Goal: Transaction & Acquisition: Subscribe to service/newsletter

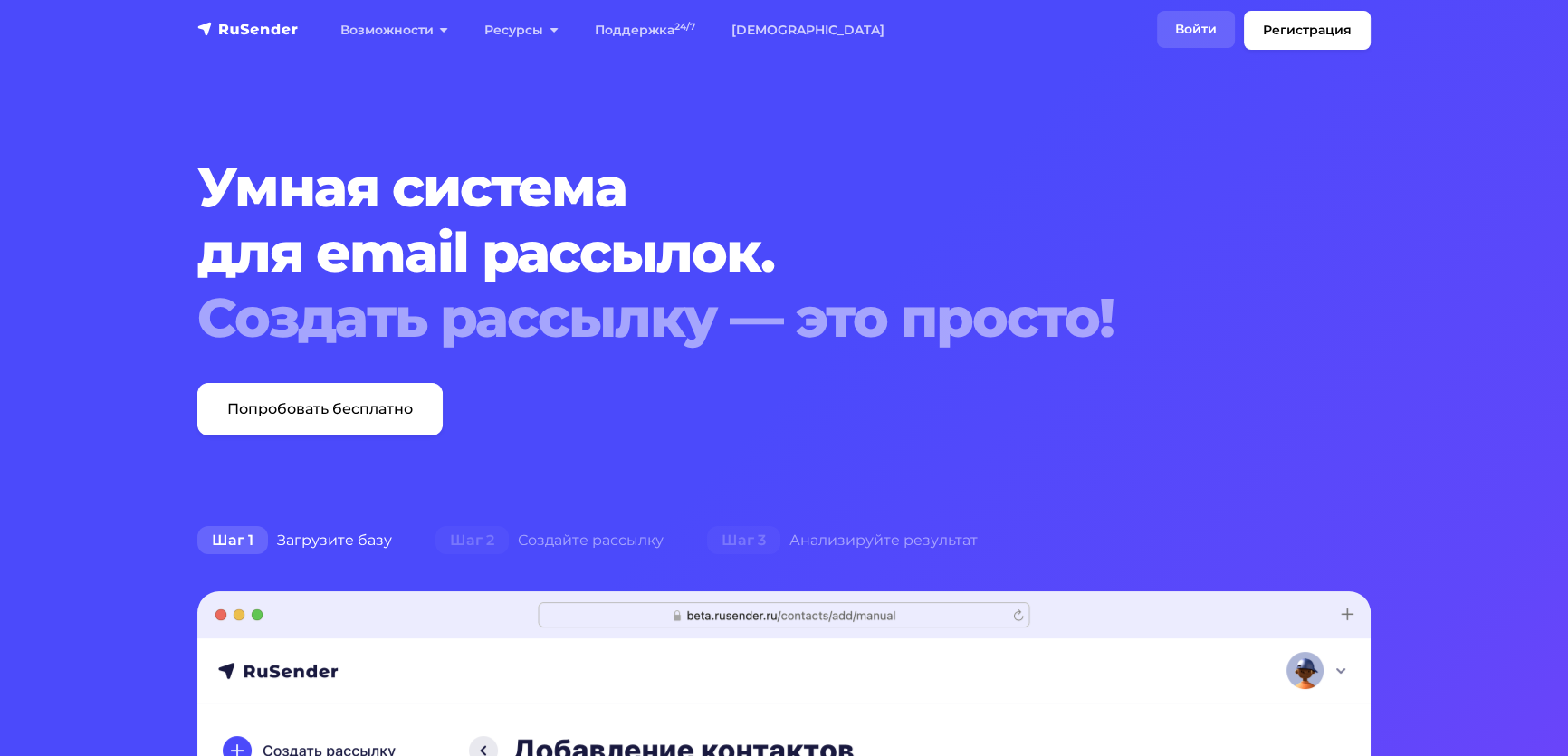
click at [1164, 29] on link "Войти" at bounding box center [1196, 28] width 78 height 37
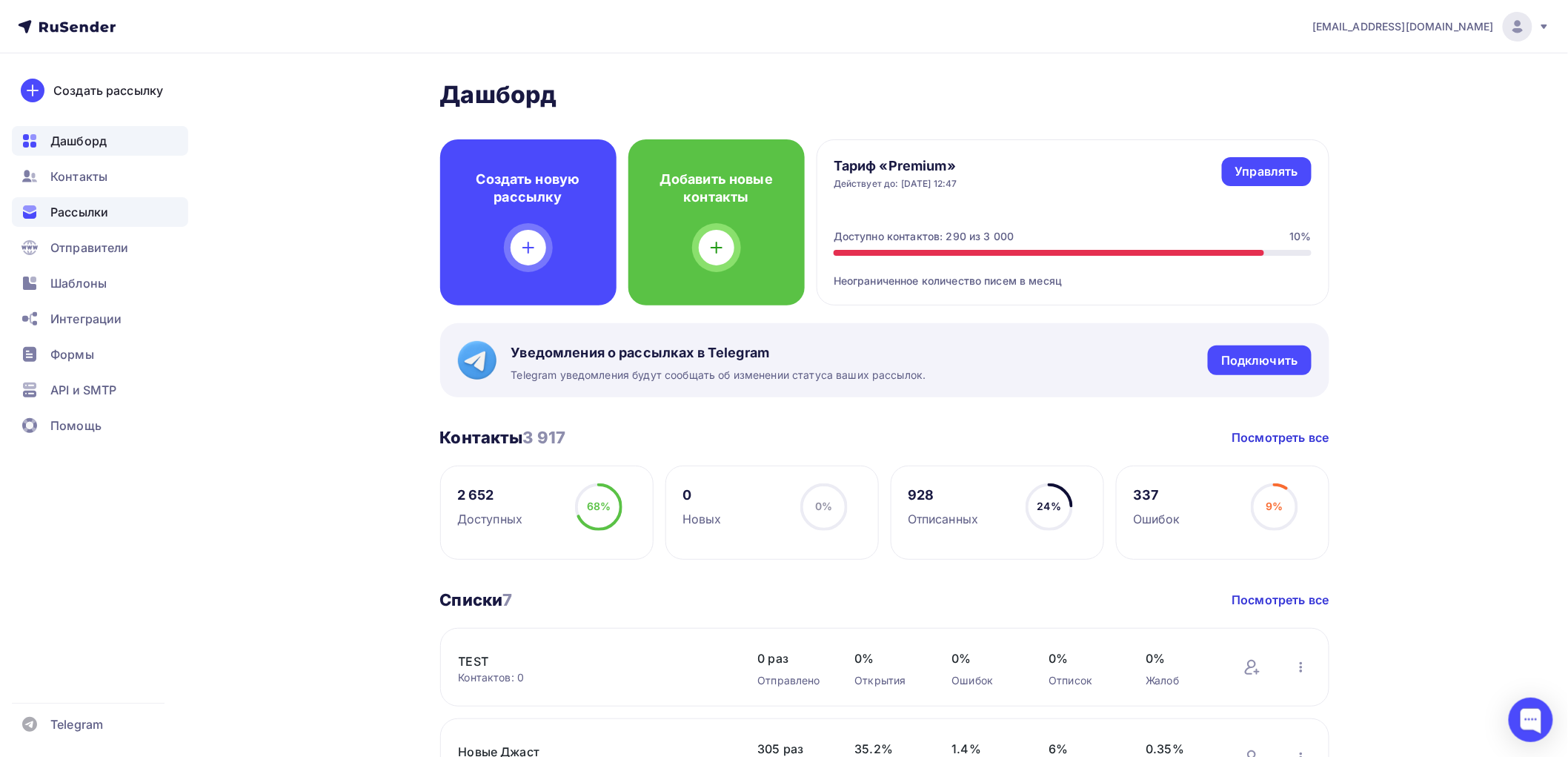
click at [86, 200] on div "Рассылки" at bounding box center [100, 212] width 177 height 30
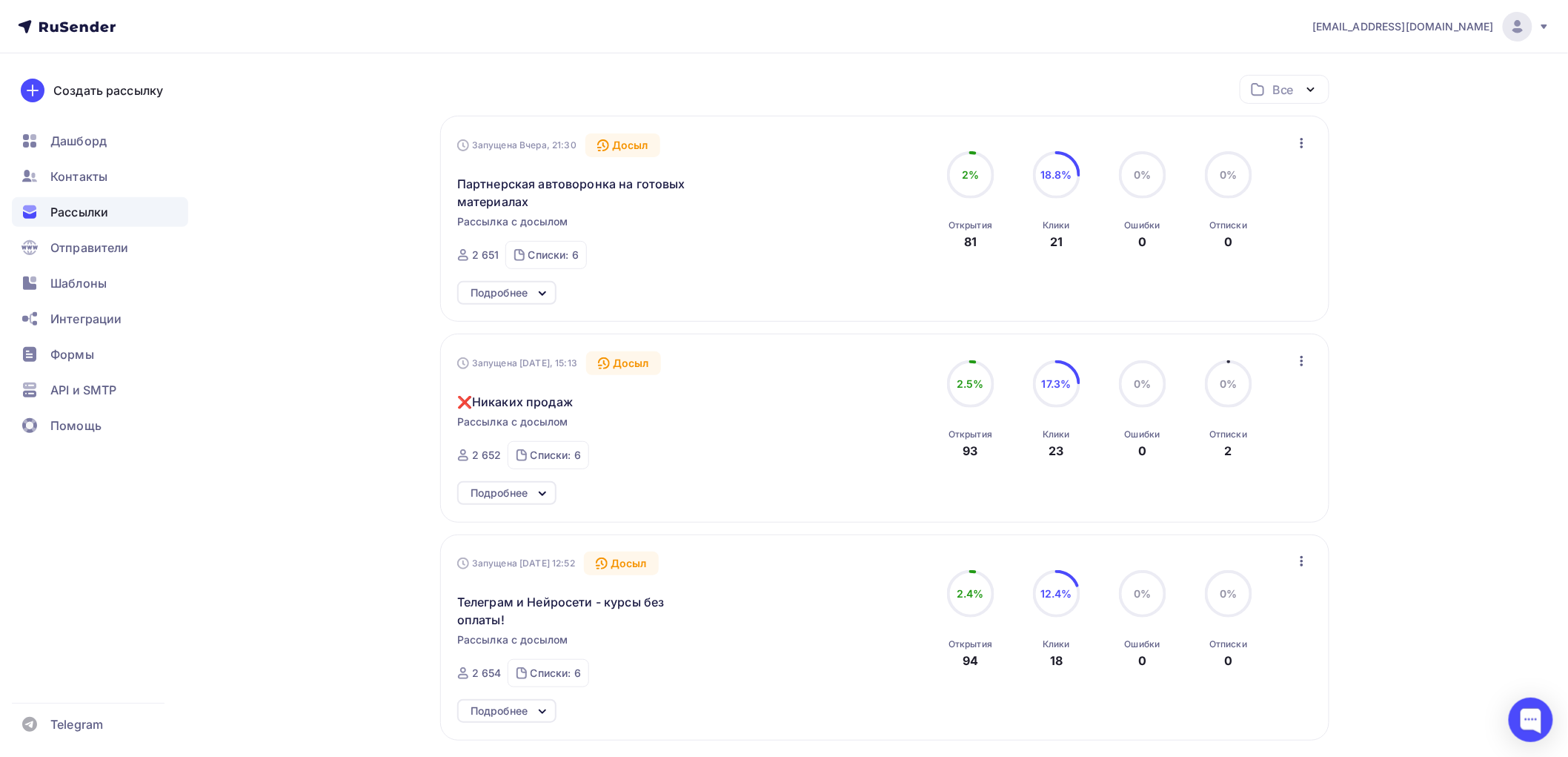
scroll to position [165, 0]
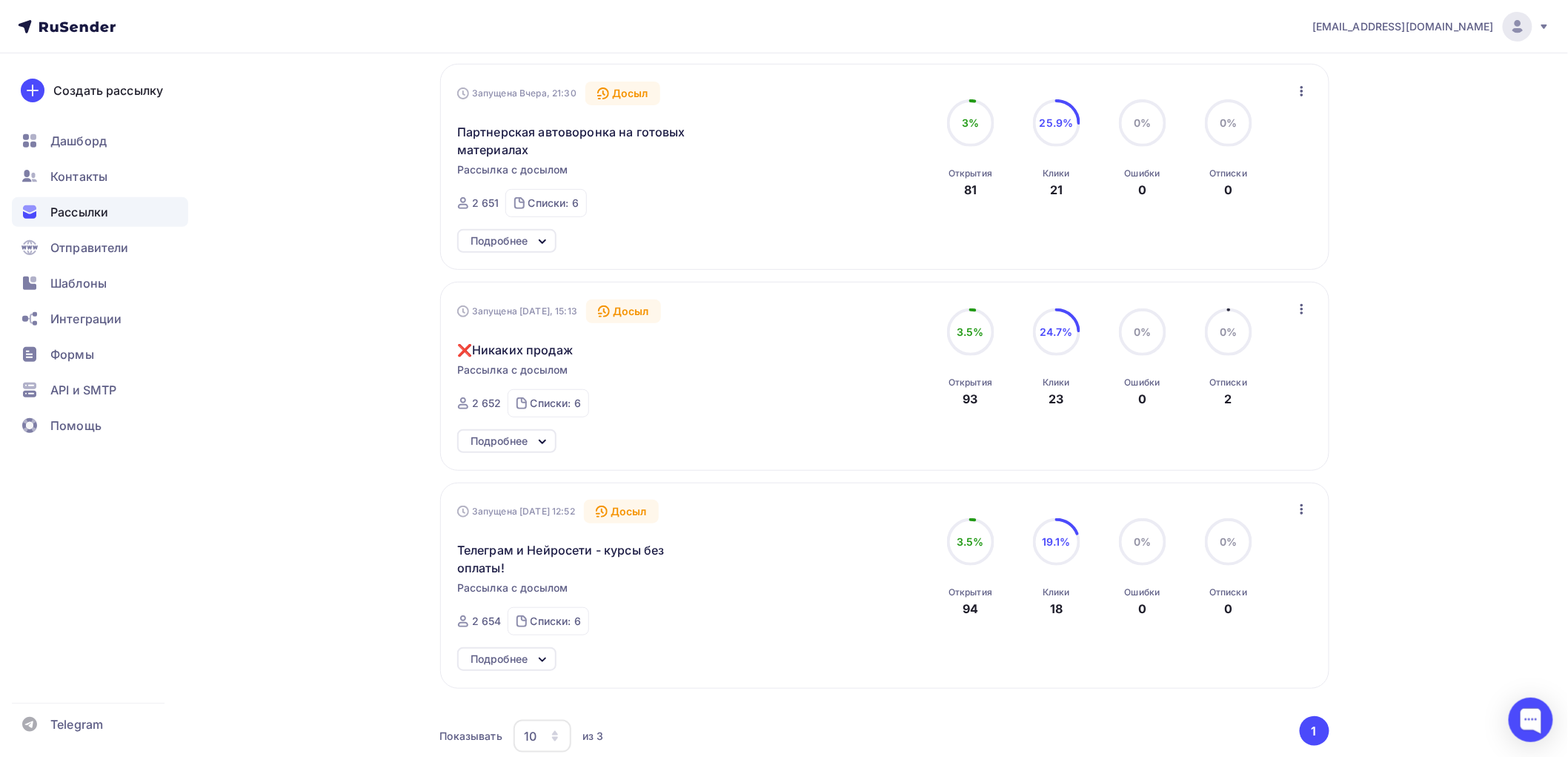
click at [534, 654] on icon at bounding box center [542, 660] width 18 height 18
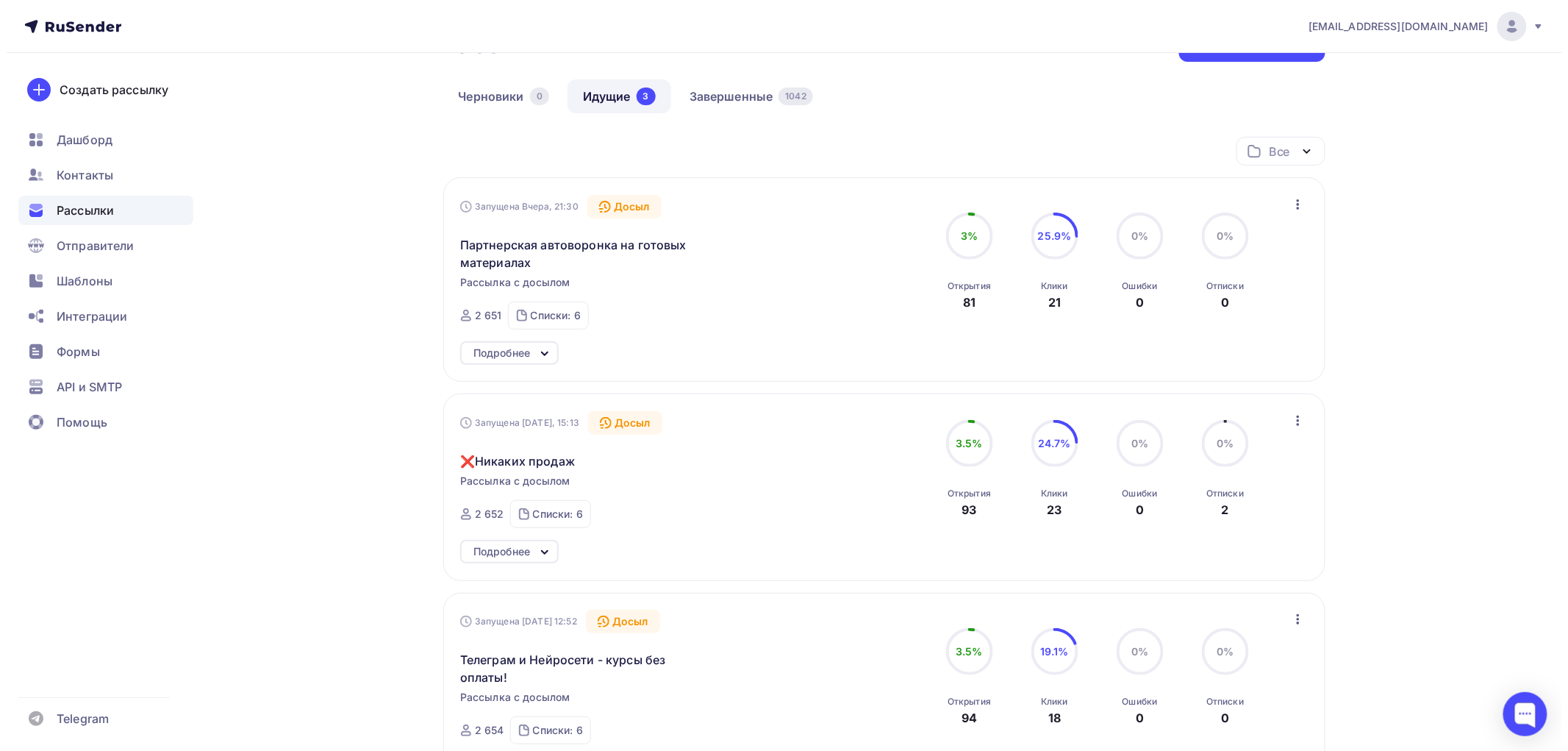
scroll to position [0, 0]
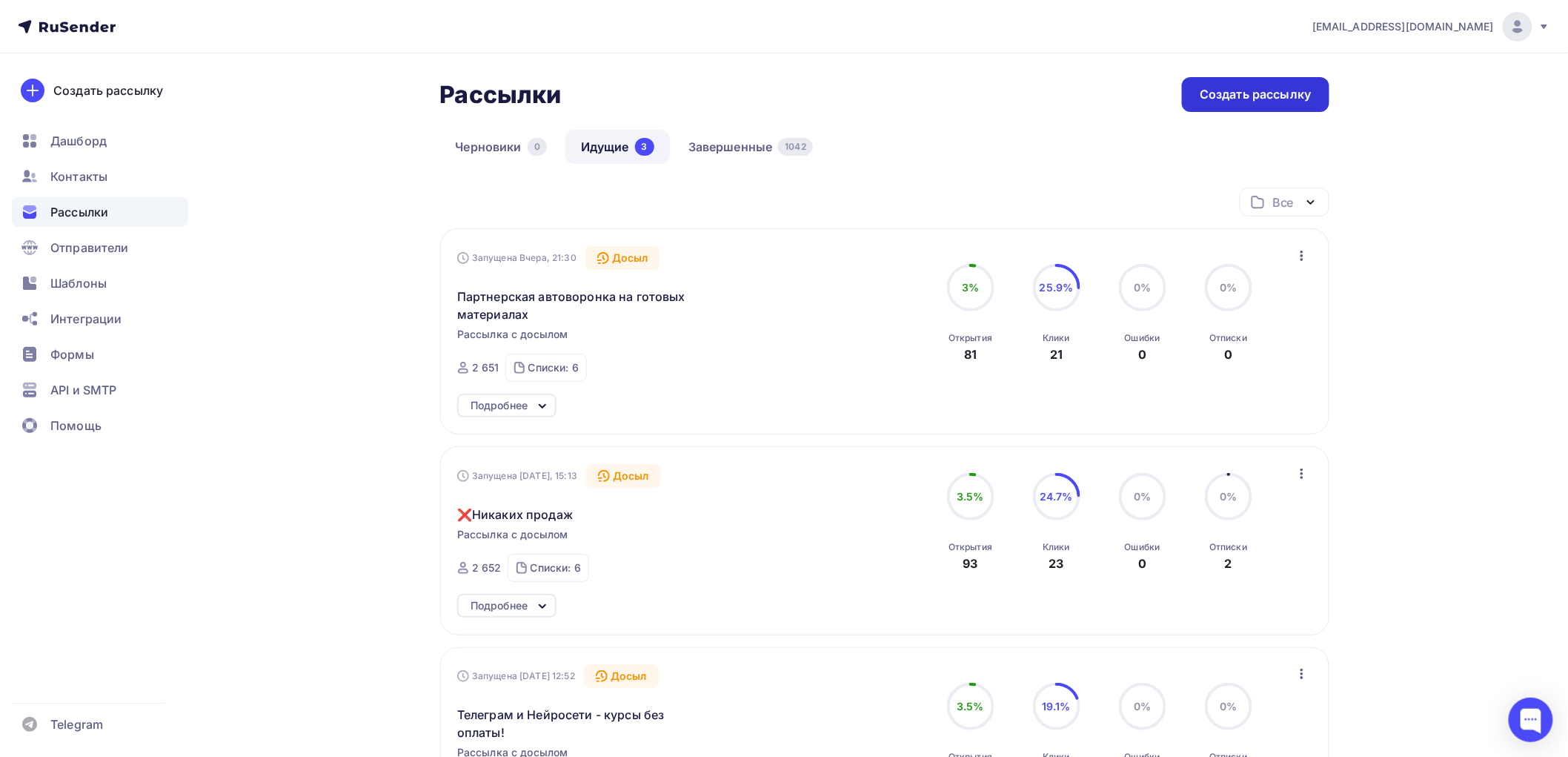
click at [1243, 93] on div "Создать рассылку" at bounding box center [1255, 95] width 111 height 17
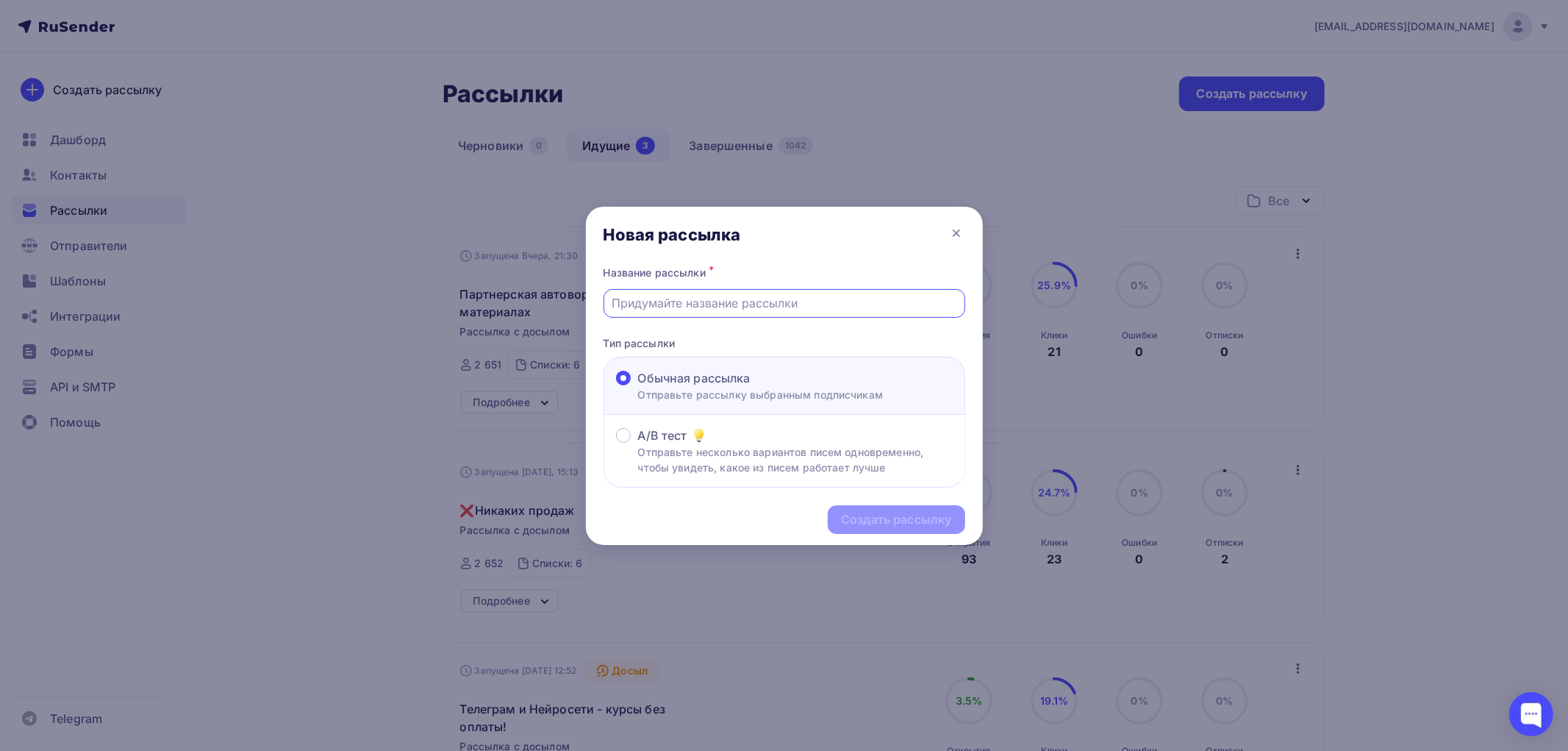
paste input "Хочешь научиться запускать рекламу, которая реально будет работать?"
type input "Хочешь научиться запускать рекламу, которая реально будет работать?"
click at [866, 518] on div "Создать рассылку" at bounding box center [896, 519] width 110 height 17
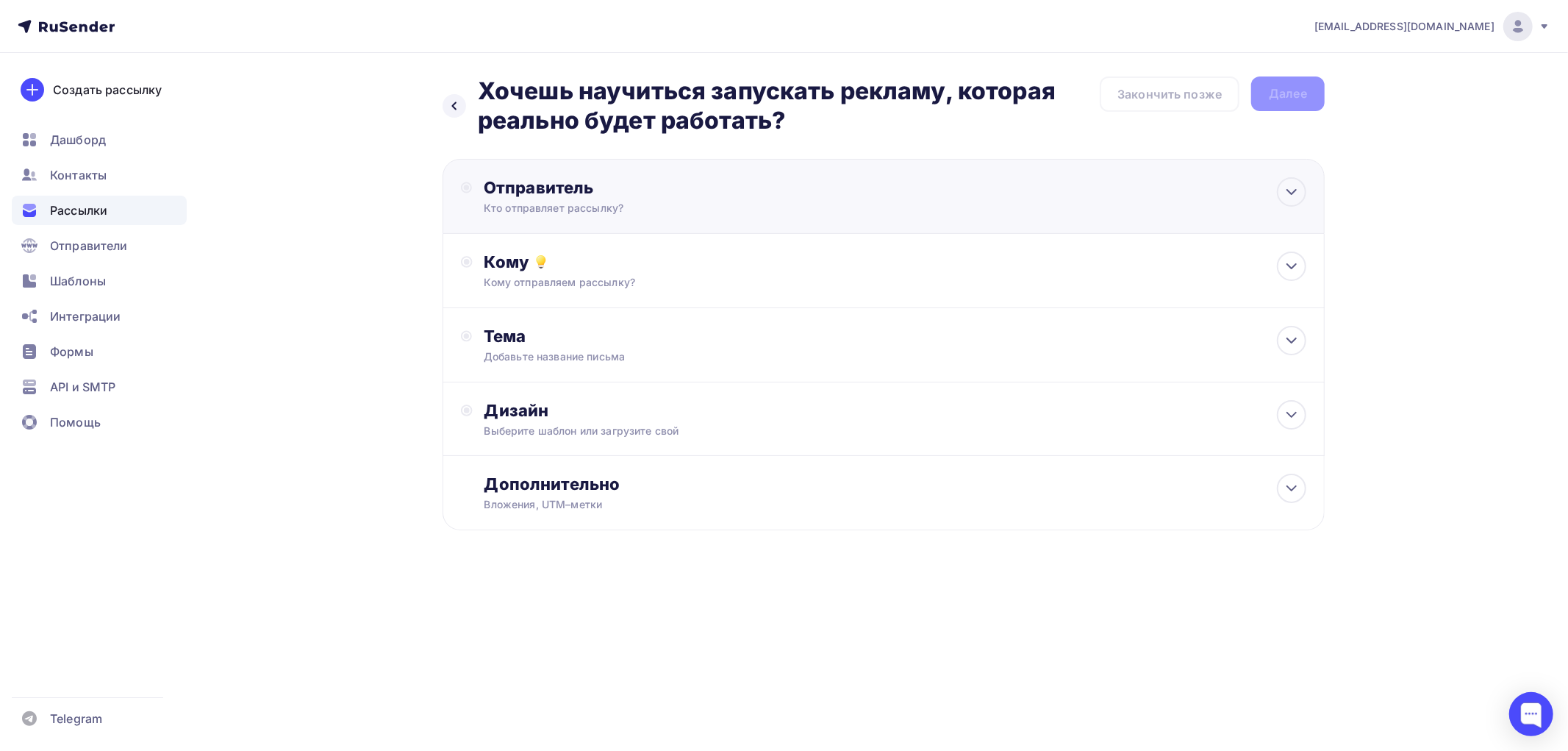
click at [536, 203] on div "Кто отправляет рассылку?" at bounding box center [627, 208] width 287 height 15
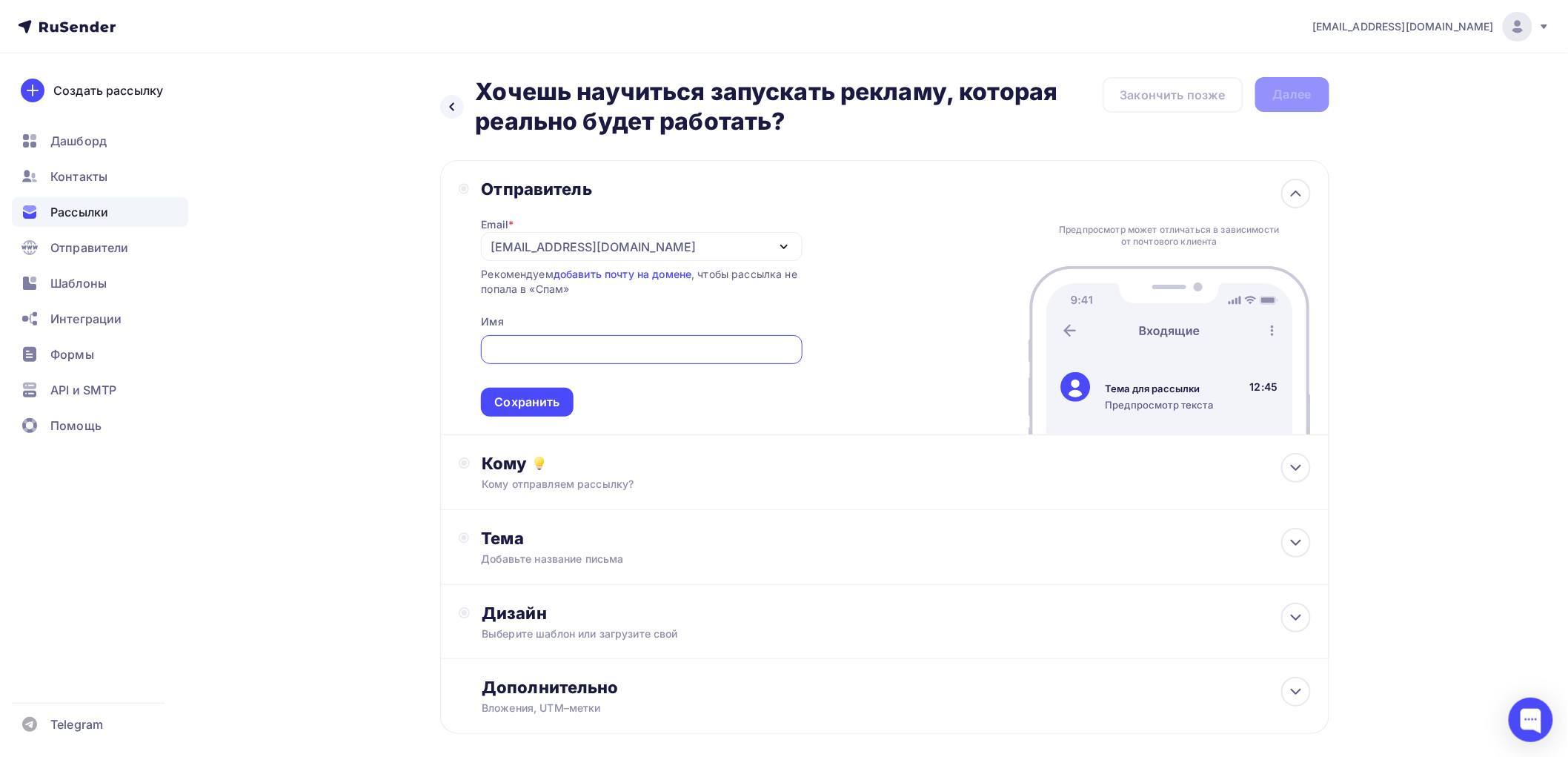
click at [530, 243] on div "pikulin2010@yandex.ru" at bounding box center [593, 247] width 205 height 18
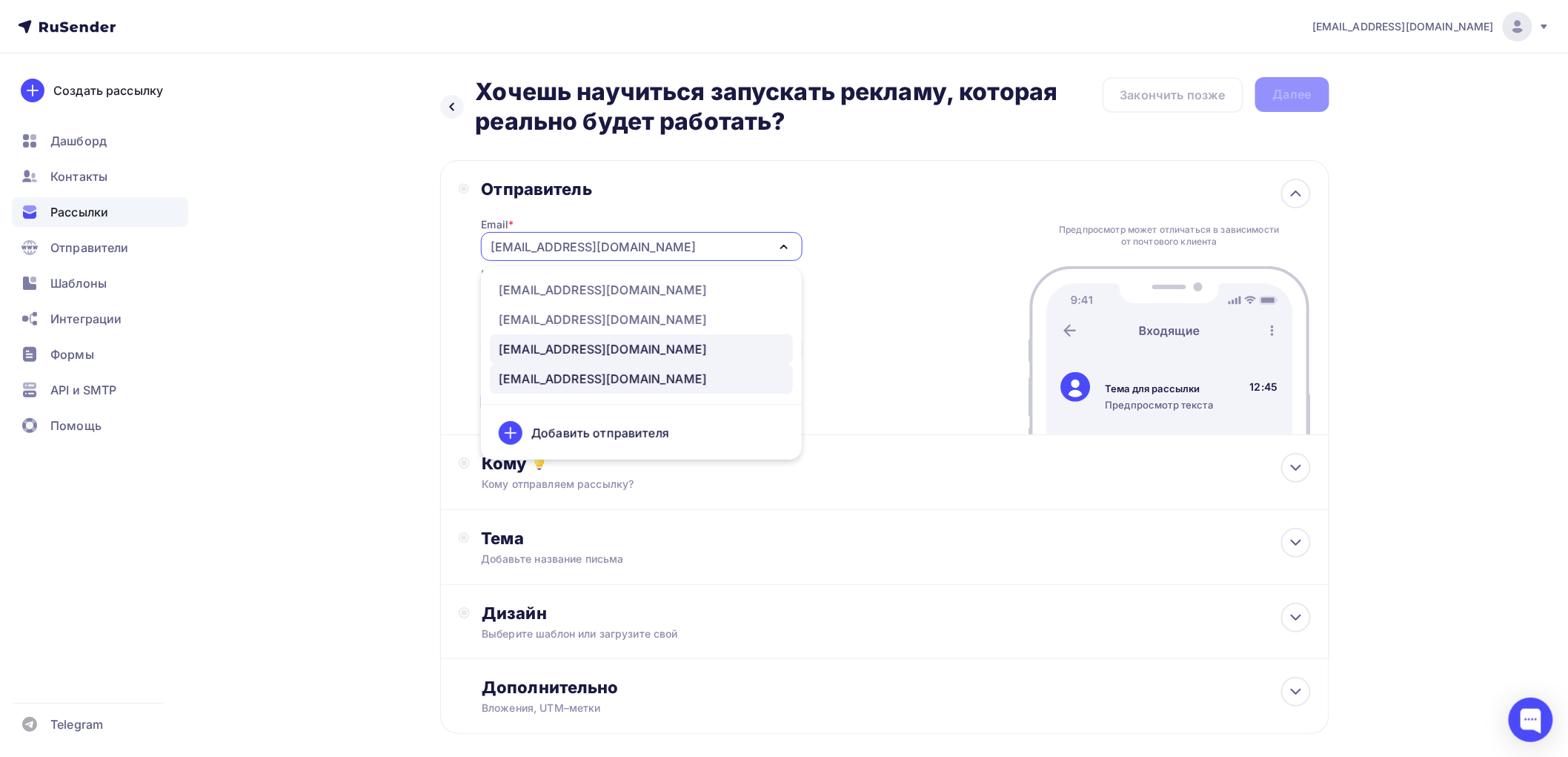
click at [529, 342] on div "host1701568@delowseti.ru" at bounding box center [603, 349] width 208 height 18
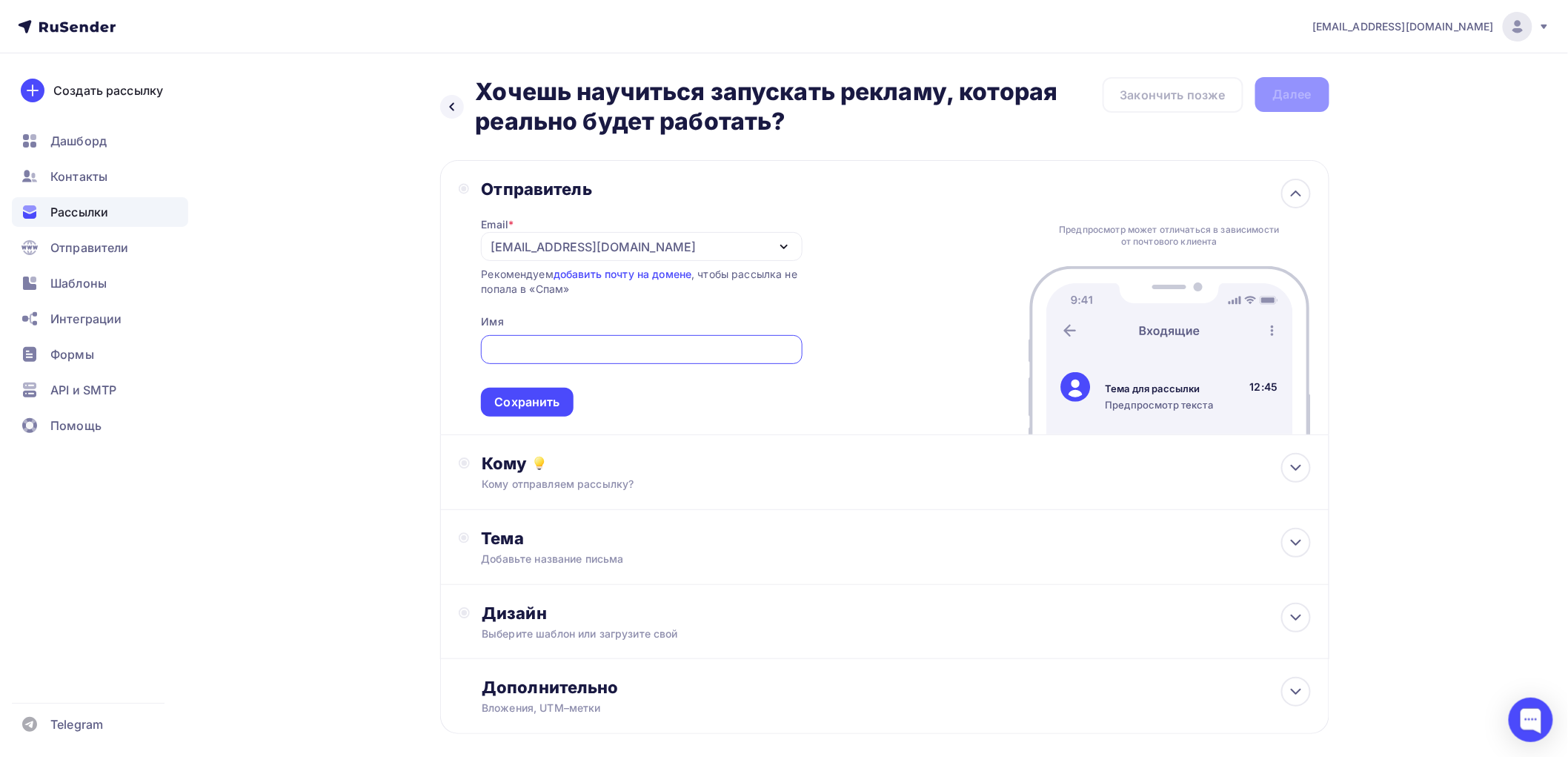
click at [520, 349] on input "text" at bounding box center [642, 349] width 304 height 18
type input "Павел Карнеев"
click at [559, 404] on div "Сохранить" at bounding box center [527, 401] width 92 height 29
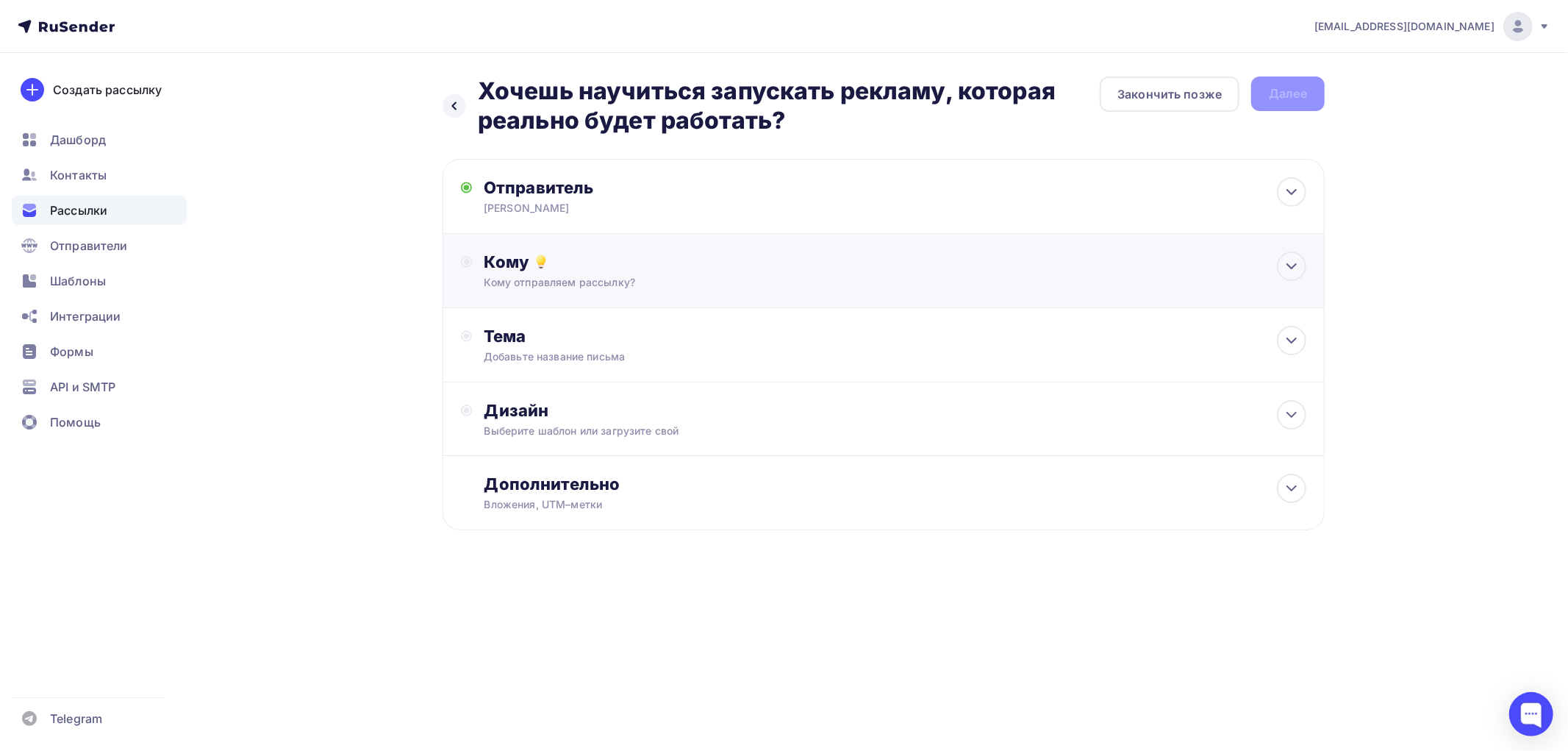
click at [517, 282] on div "Кому отправляем рассылку?" at bounding box center [854, 282] width 740 height 15
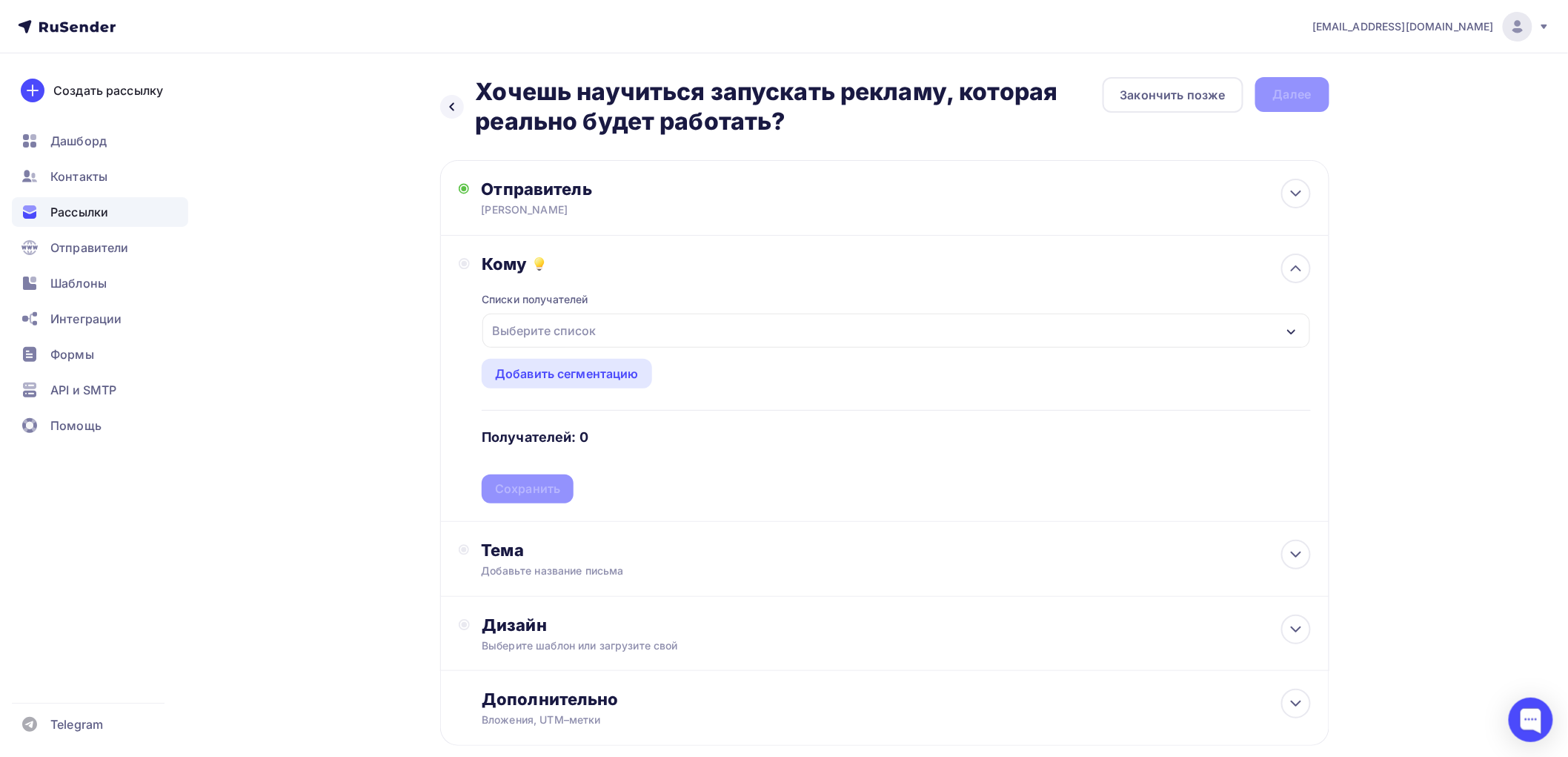
click at [513, 342] on div "Выберите список" at bounding box center [544, 331] width 116 height 26
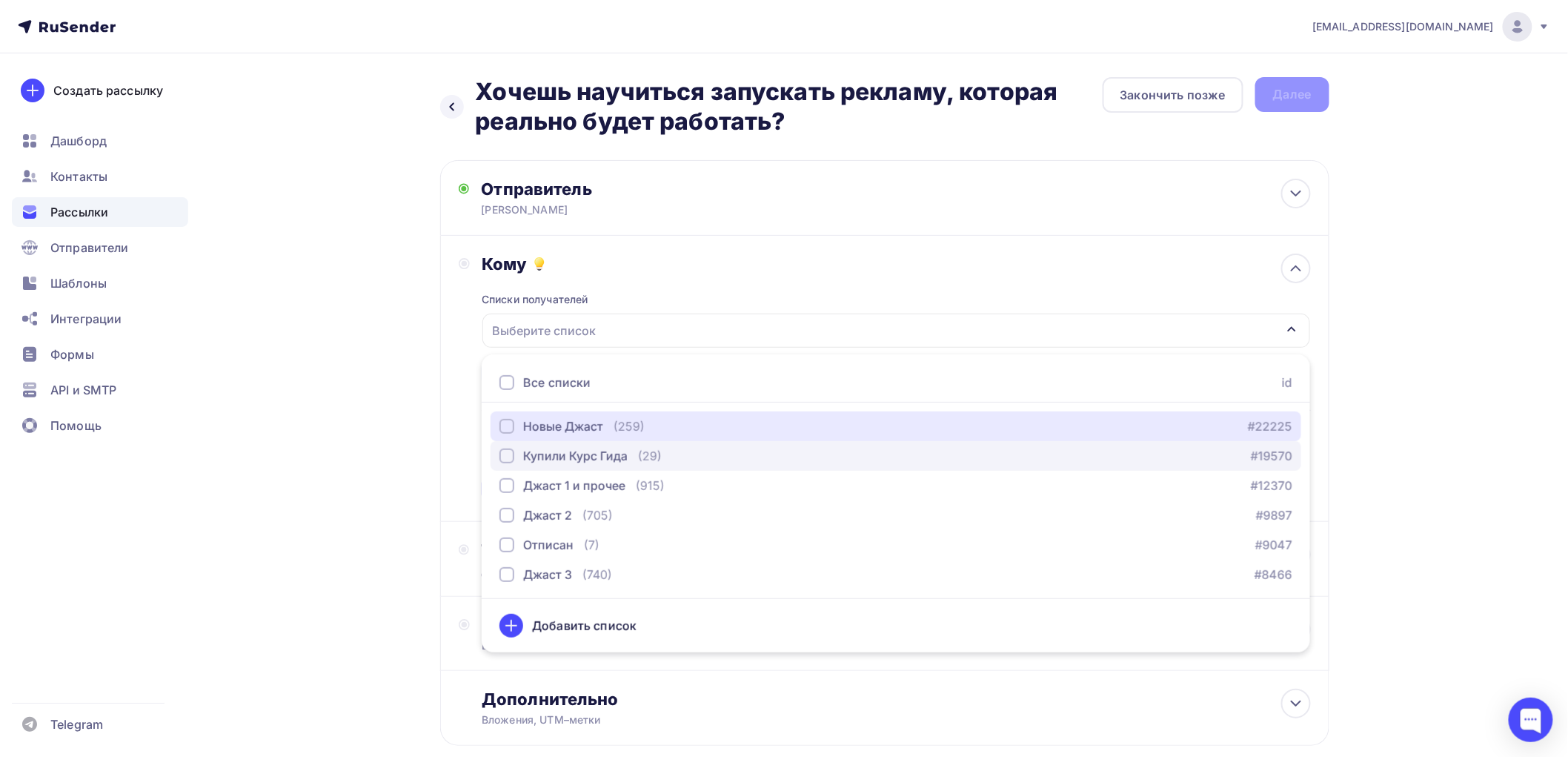
drag, startPoint x: 506, startPoint y: 426, endPoint x: 511, endPoint y: 449, distance: 23.5
click at [506, 427] on div "button" at bounding box center [506, 426] width 15 height 15
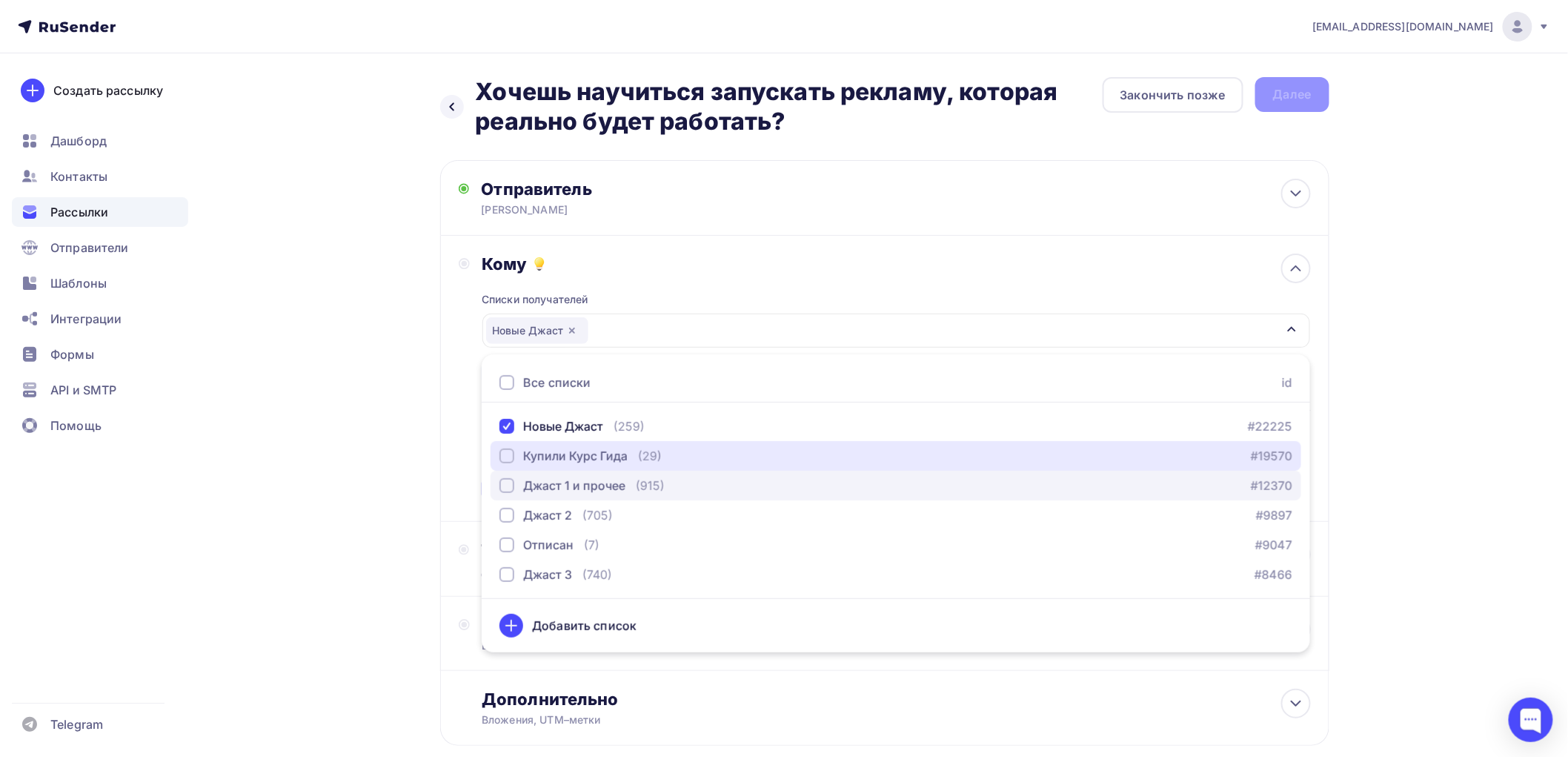
drag, startPoint x: 511, startPoint y: 455, endPoint x: 511, endPoint y: 484, distance: 29.0
click at [511, 457] on div "button" at bounding box center [506, 455] width 15 height 15
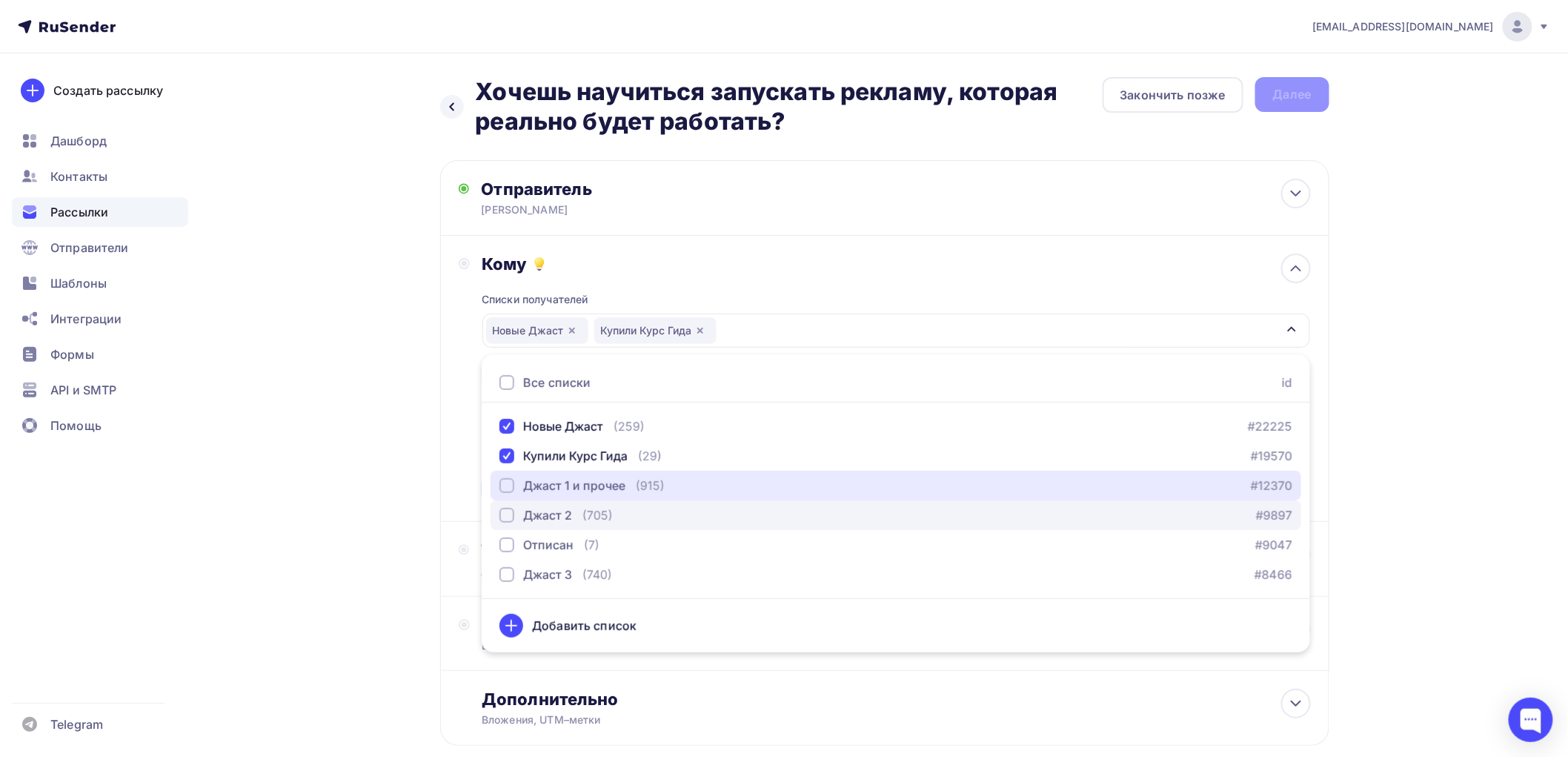
drag, startPoint x: 510, startPoint y: 485, endPoint x: 506, endPoint y: 512, distance: 27.3
click at [509, 489] on div "button" at bounding box center [506, 485] width 15 height 15
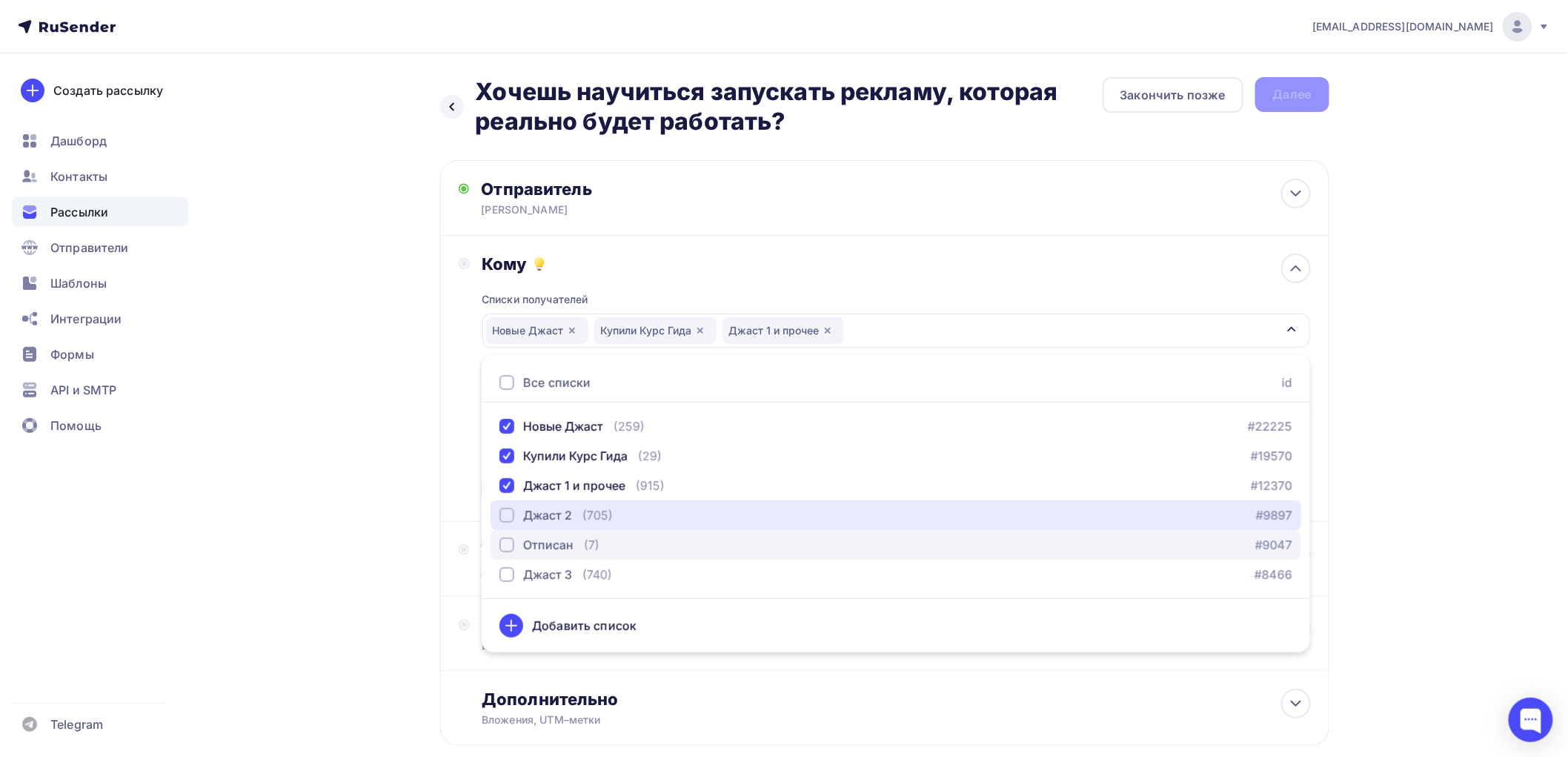
drag, startPoint x: 506, startPoint y: 512, endPoint x: 506, endPoint y: 540, distance: 28.0
click at [506, 523] on div "Джаст 2" at bounding box center [535, 515] width 72 height 18
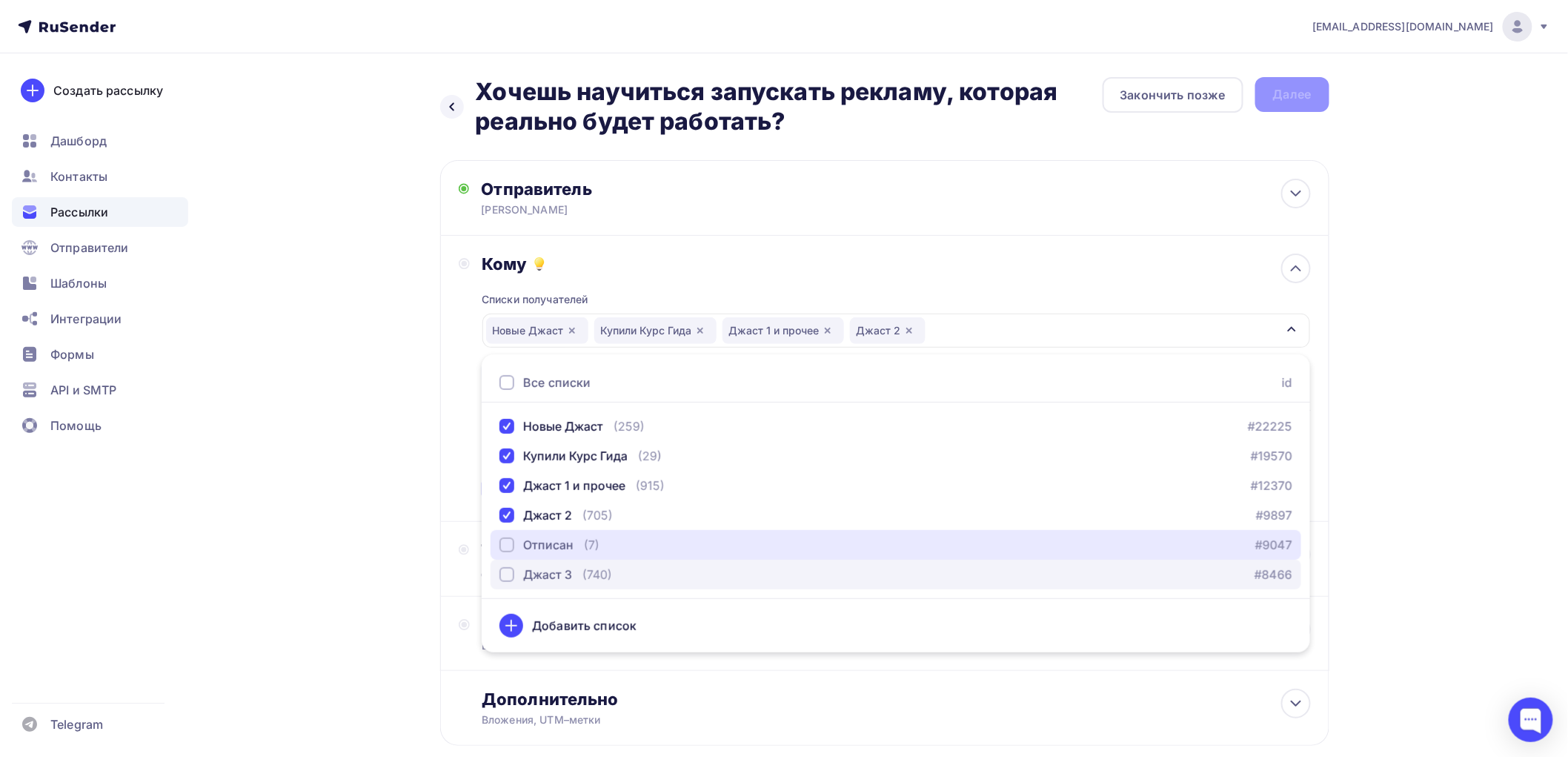
drag, startPoint x: 505, startPoint y: 542, endPoint x: 512, endPoint y: 570, distance: 28.9
click at [507, 552] on div "Отписан" at bounding box center [536, 545] width 74 height 18
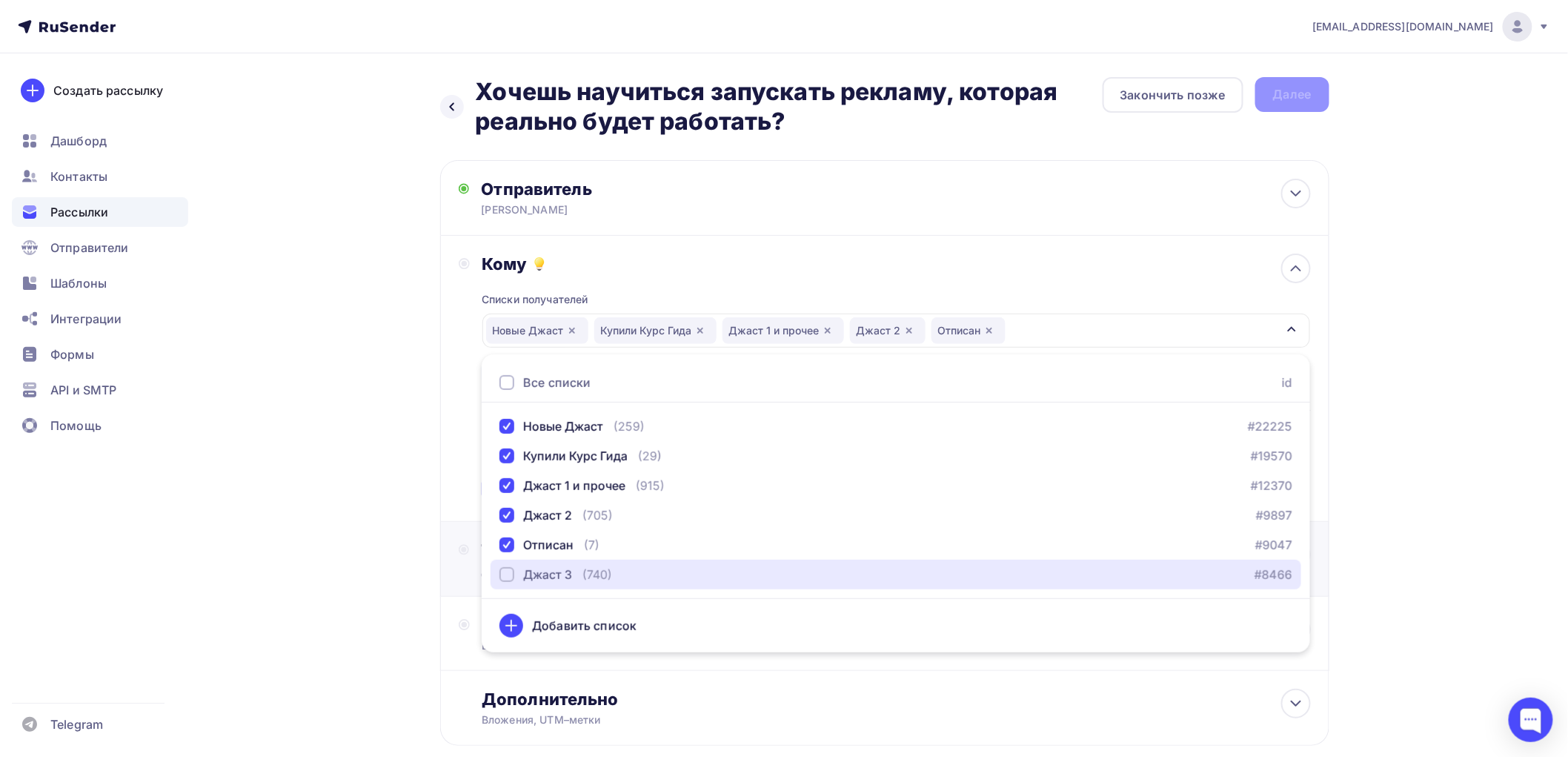
drag, startPoint x: 511, startPoint y: 576, endPoint x: 471, endPoint y: 571, distance: 40.3
click at [508, 576] on div "button" at bounding box center [506, 574] width 15 height 15
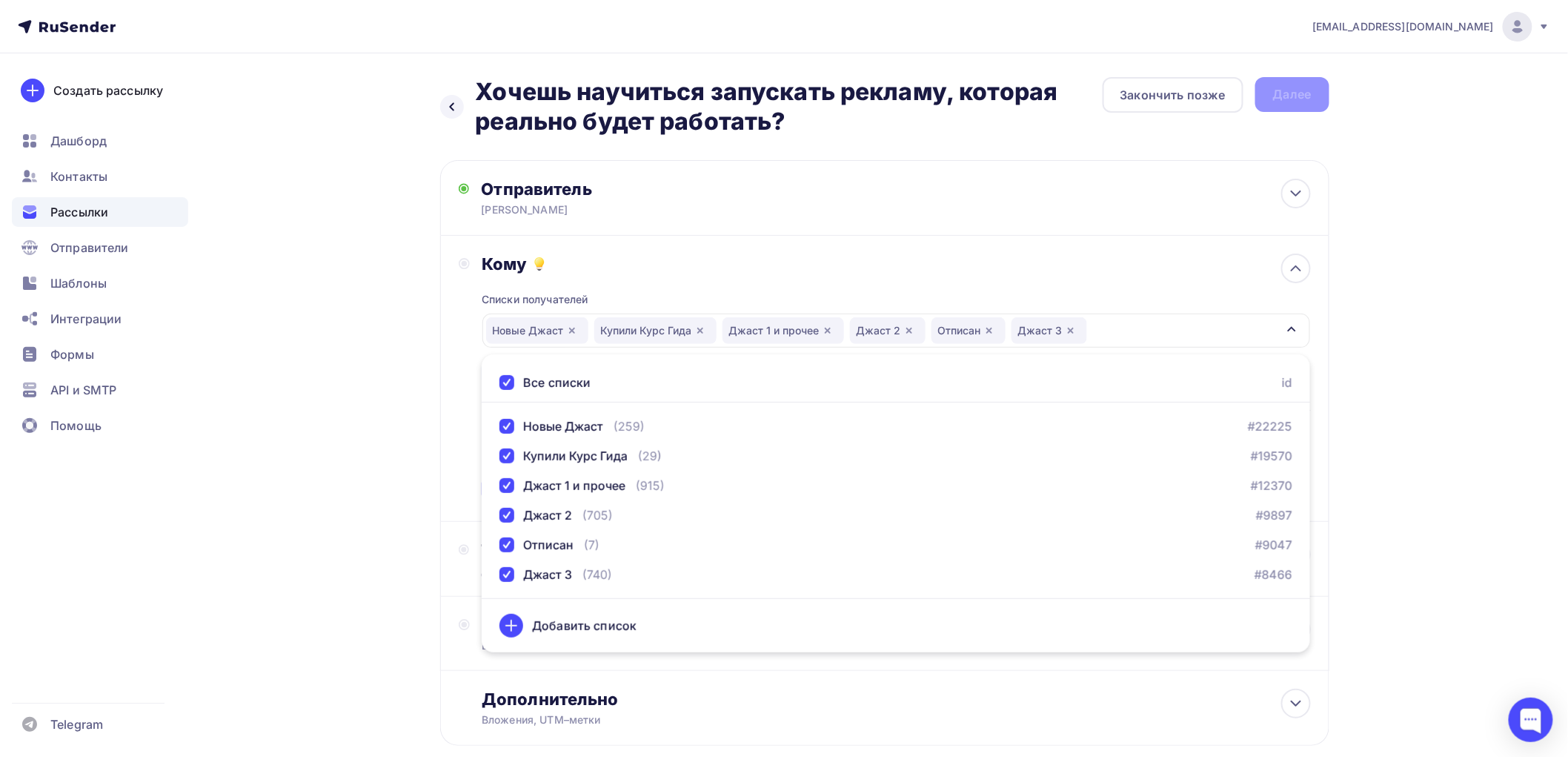
click at [360, 527] on div "Назад Хочешь научиться запускать рекламу, которая реально будет работать? Хочеш…" at bounding box center [785, 447] width 1215 height 788
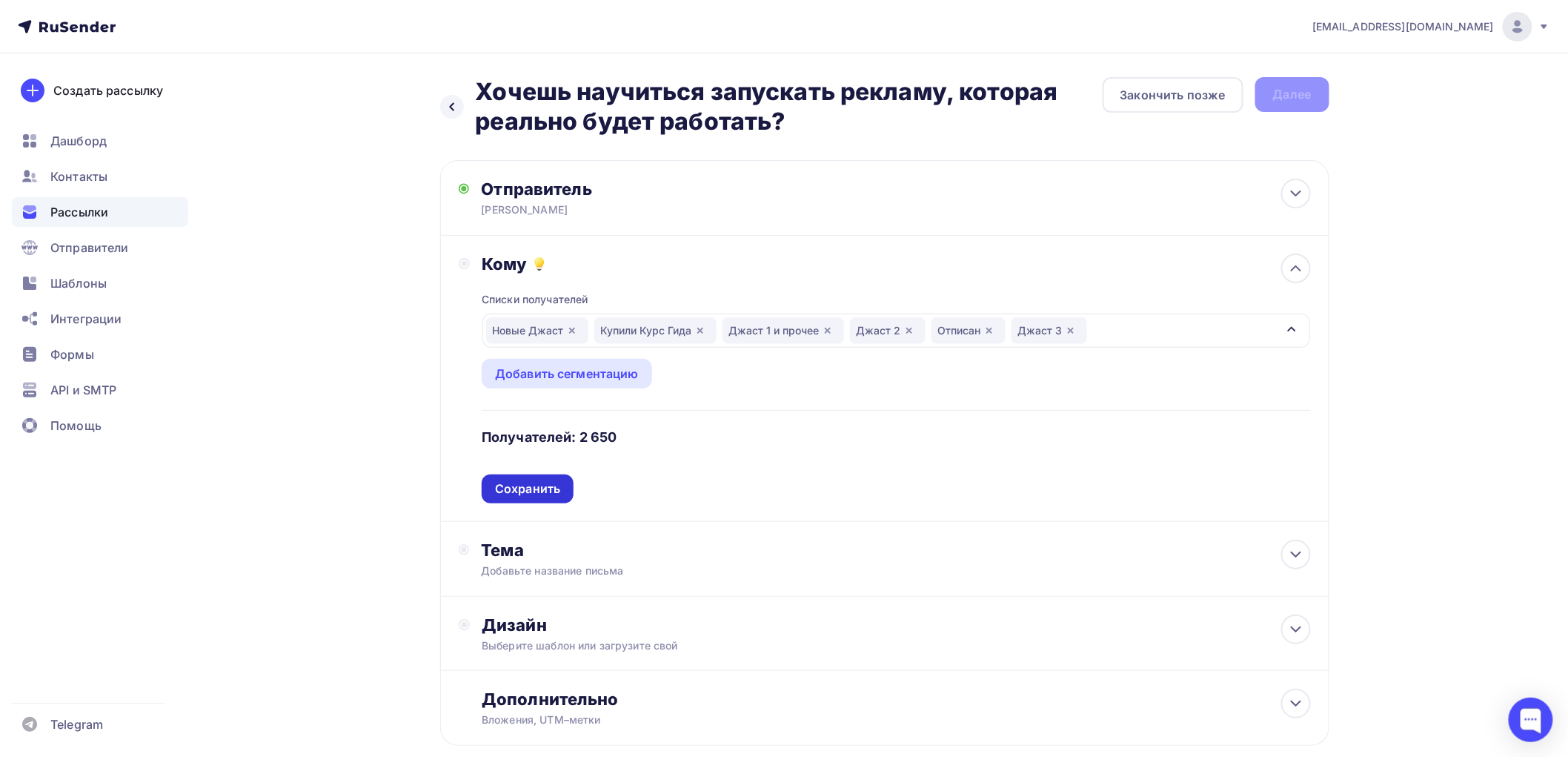
click at [535, 489] on div "Сохранить" at bounding box center [527, 489] width 65 height 17
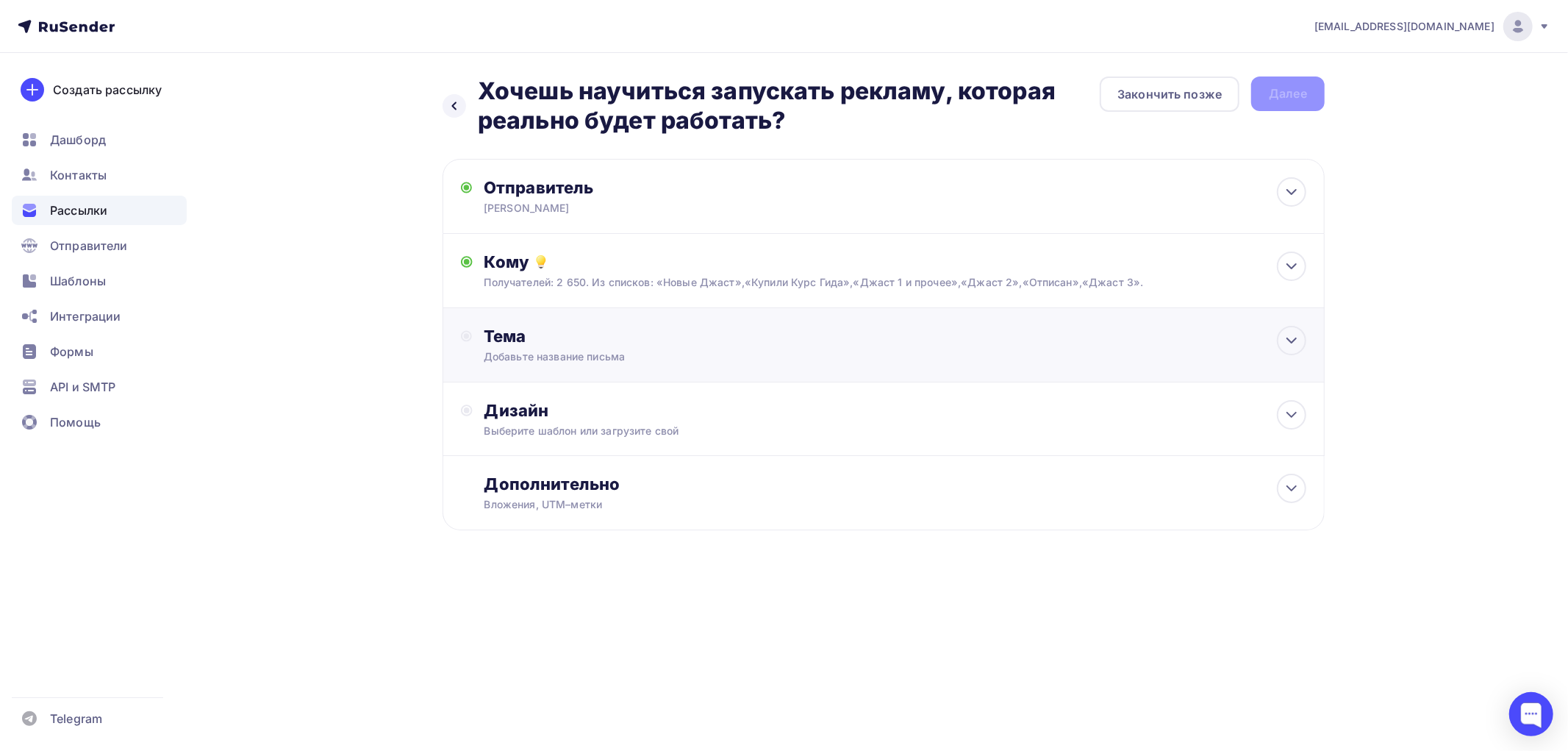
click at [513, 343] on div "Тема" at bounding box center [629, 336] width 290 height 21
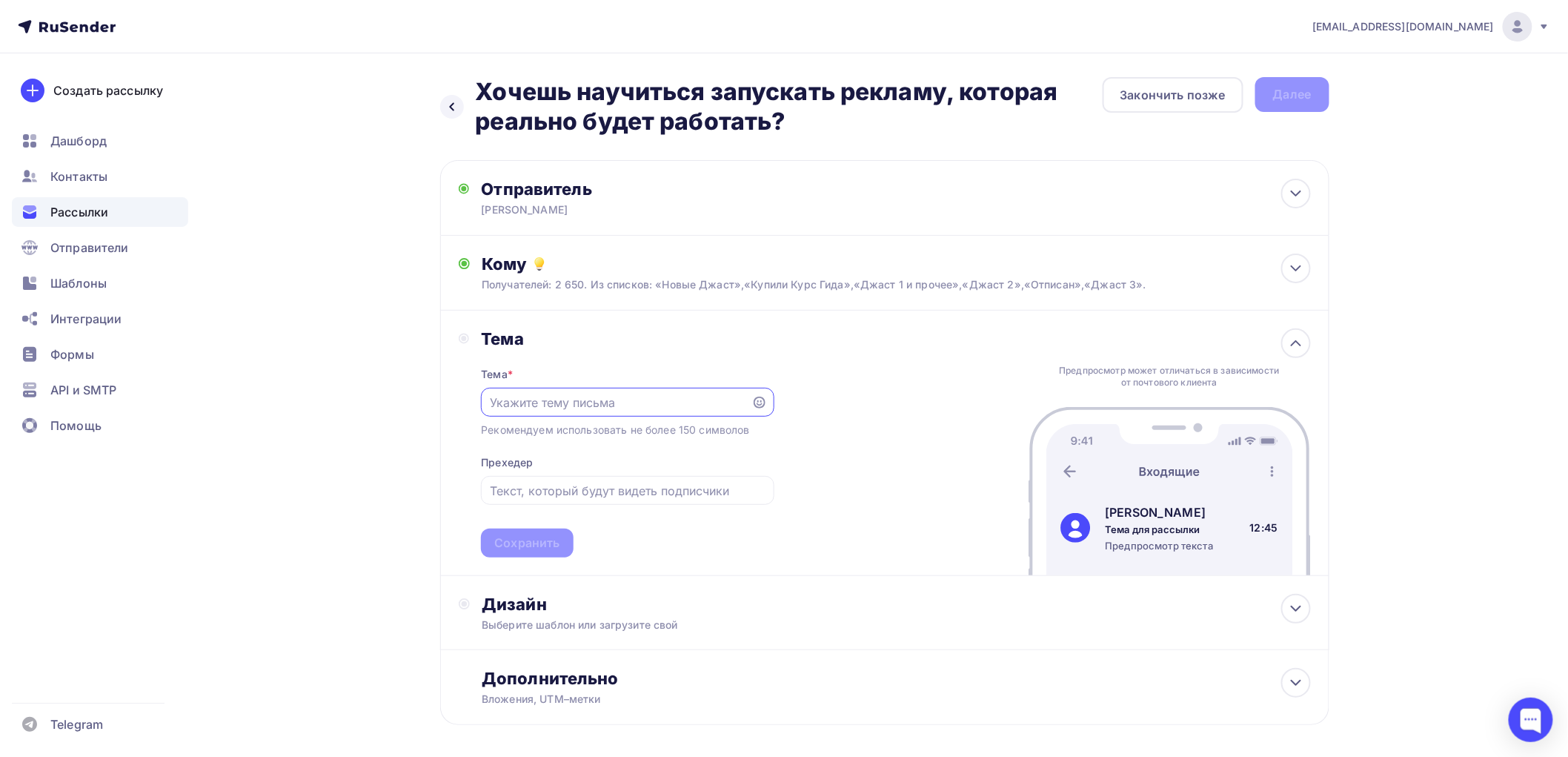
paste input "Хочешь научиться запускать рекламу, которая реально будет работать?"
type input "Хочешь научиться запускать рекламу, которая реально будет работать?"
click at [516, 541] on div "Сохранить" at bounding box center [527, 543] width 65 height 17
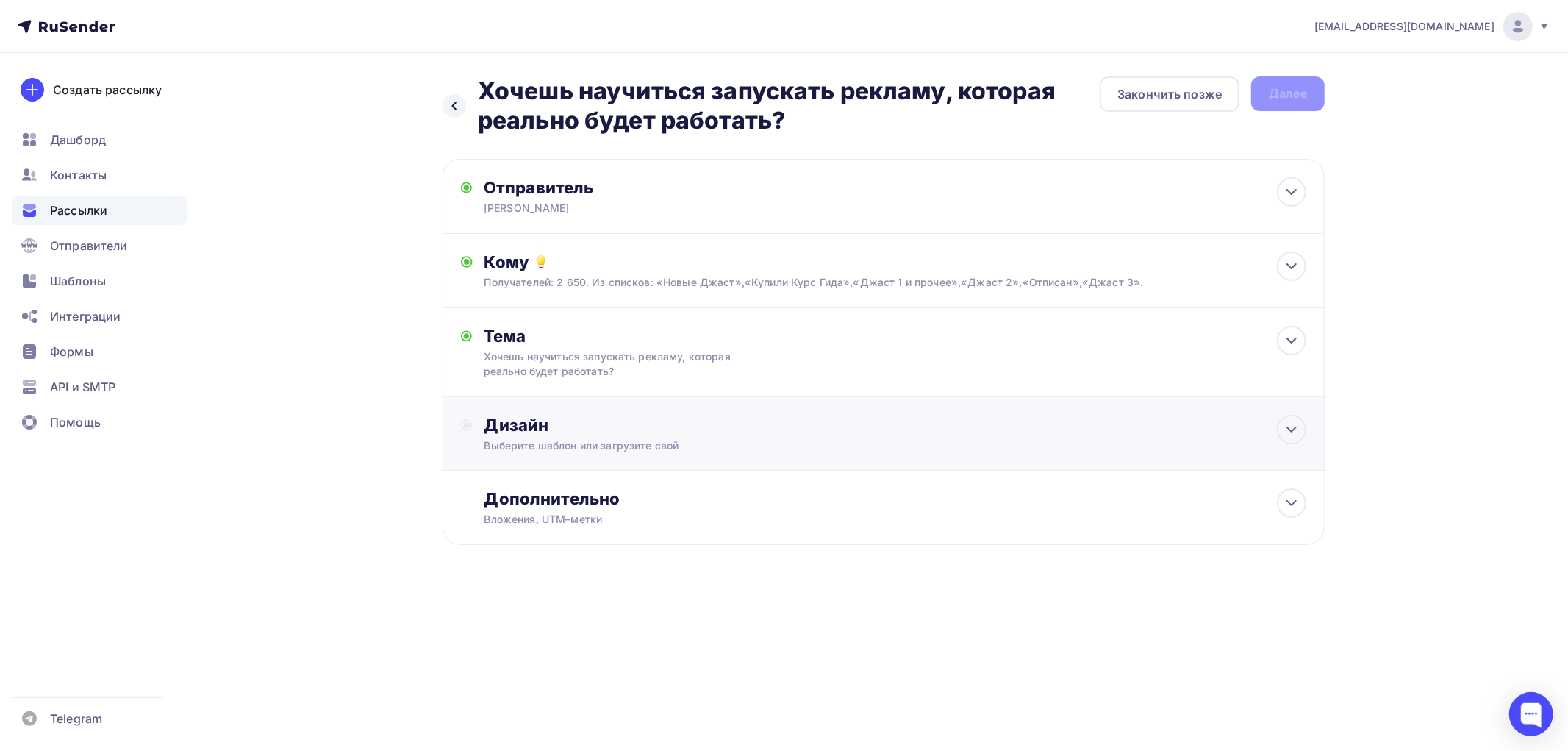
click at [515, 430] on div "Дизайн" at bounding box center [895, 425] width 822 height 21
click at [525, 486] on div "Выбрать шаблон" at bounding box center [549, 485] width 102 height 17
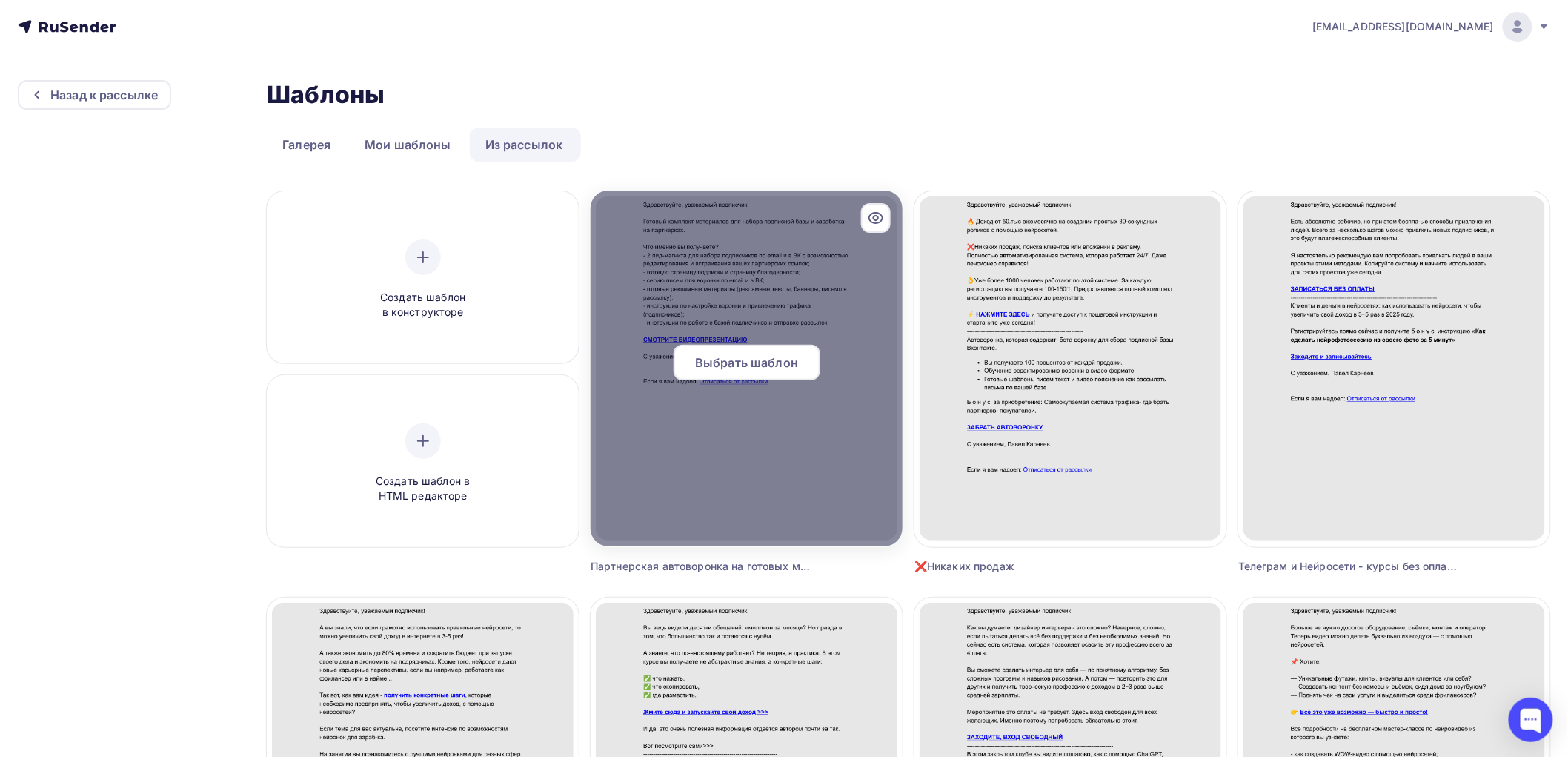
click at [723, 361] on span "Выбрать шаблон" at bounding box center [747, 362] width 103 height 18
click at [722, 363] on span "Выбрать шаблон" at bounding box center [747, 362] width 103 height 18
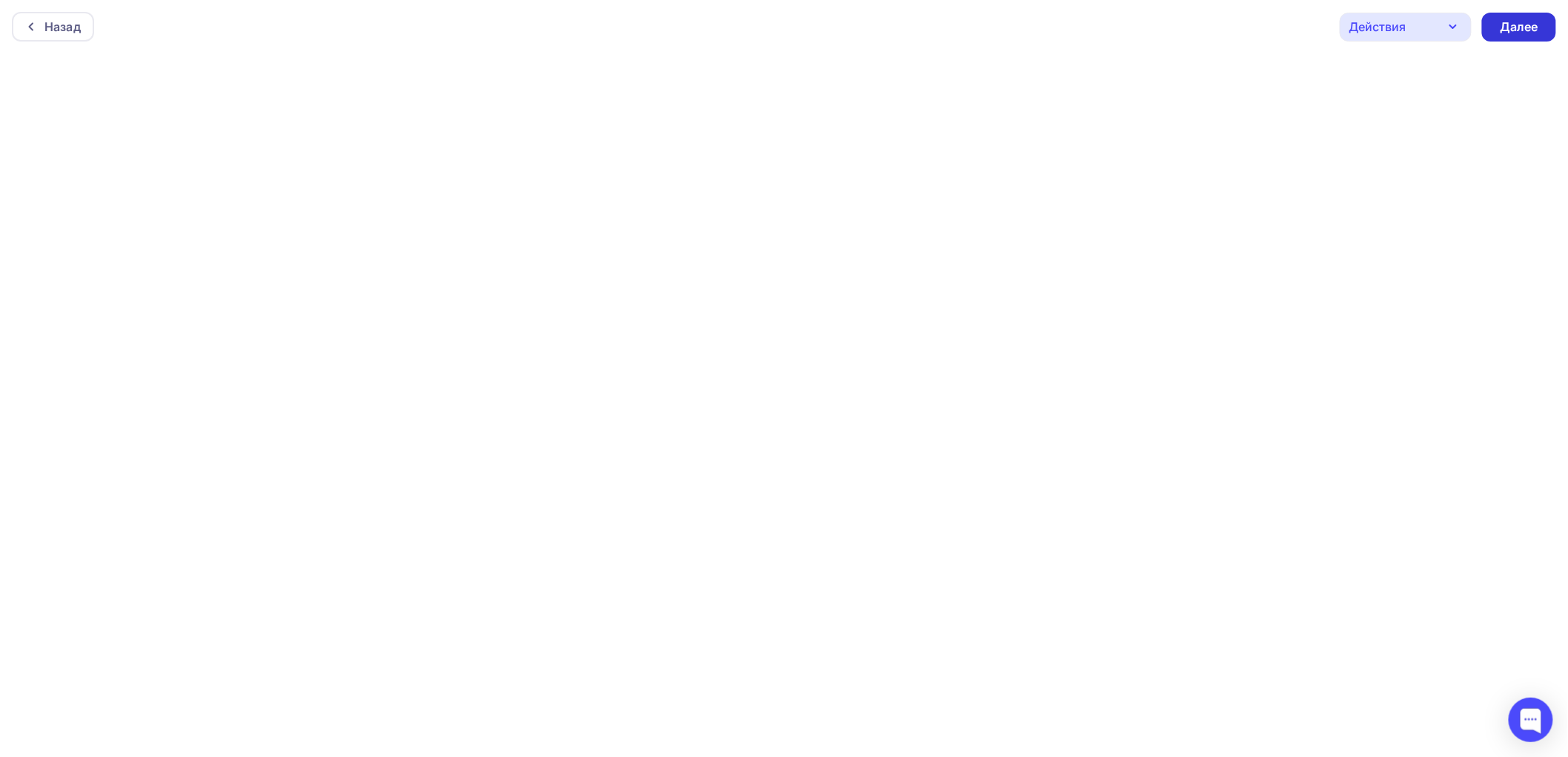
click at [1519, 25] on div "Далее" at bounding box center [1519, 27] width 39 height 17
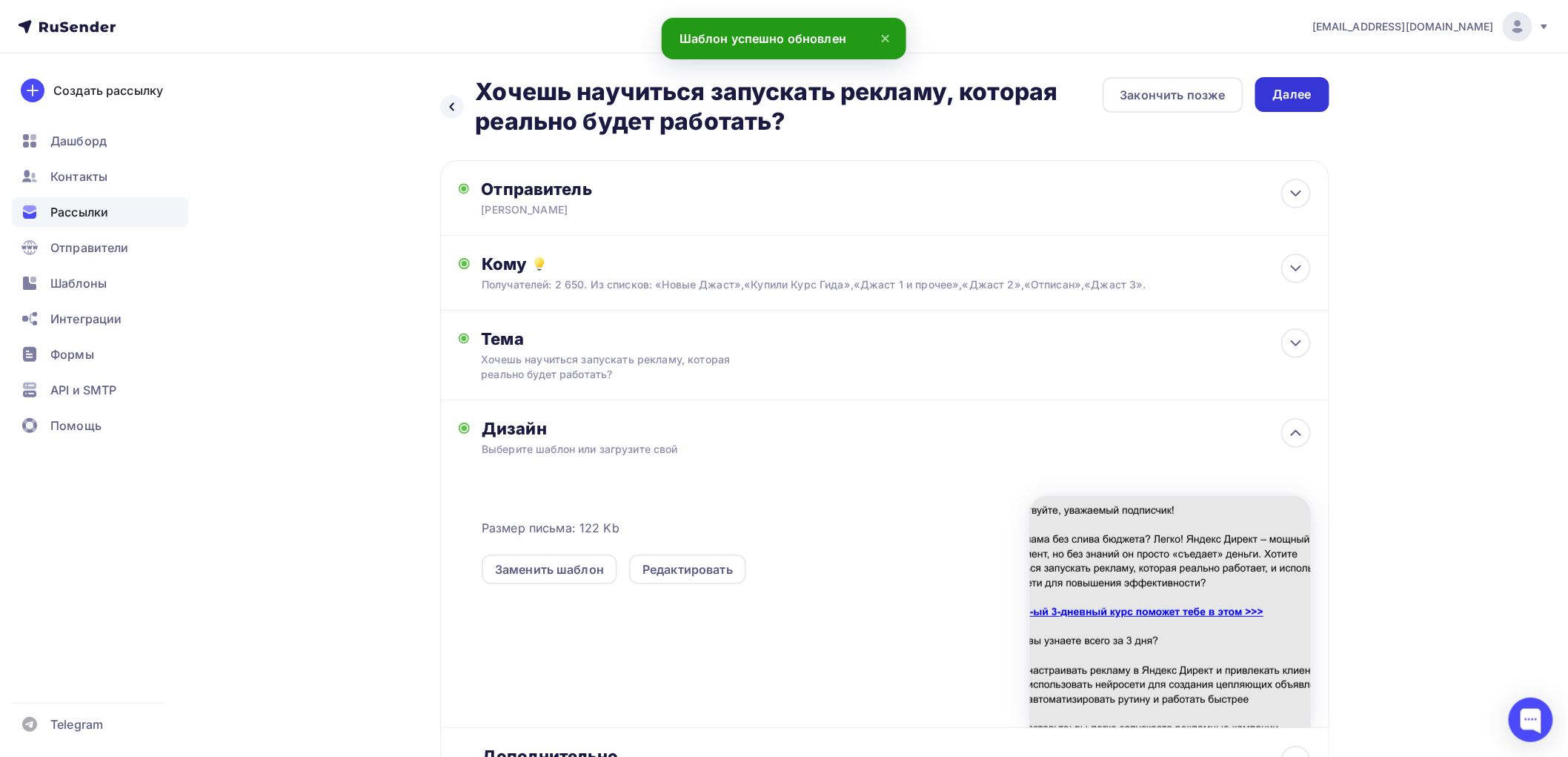
click at [1292, 99] on div "Далее" at bounding box center [1293, 95] width 39 height 17
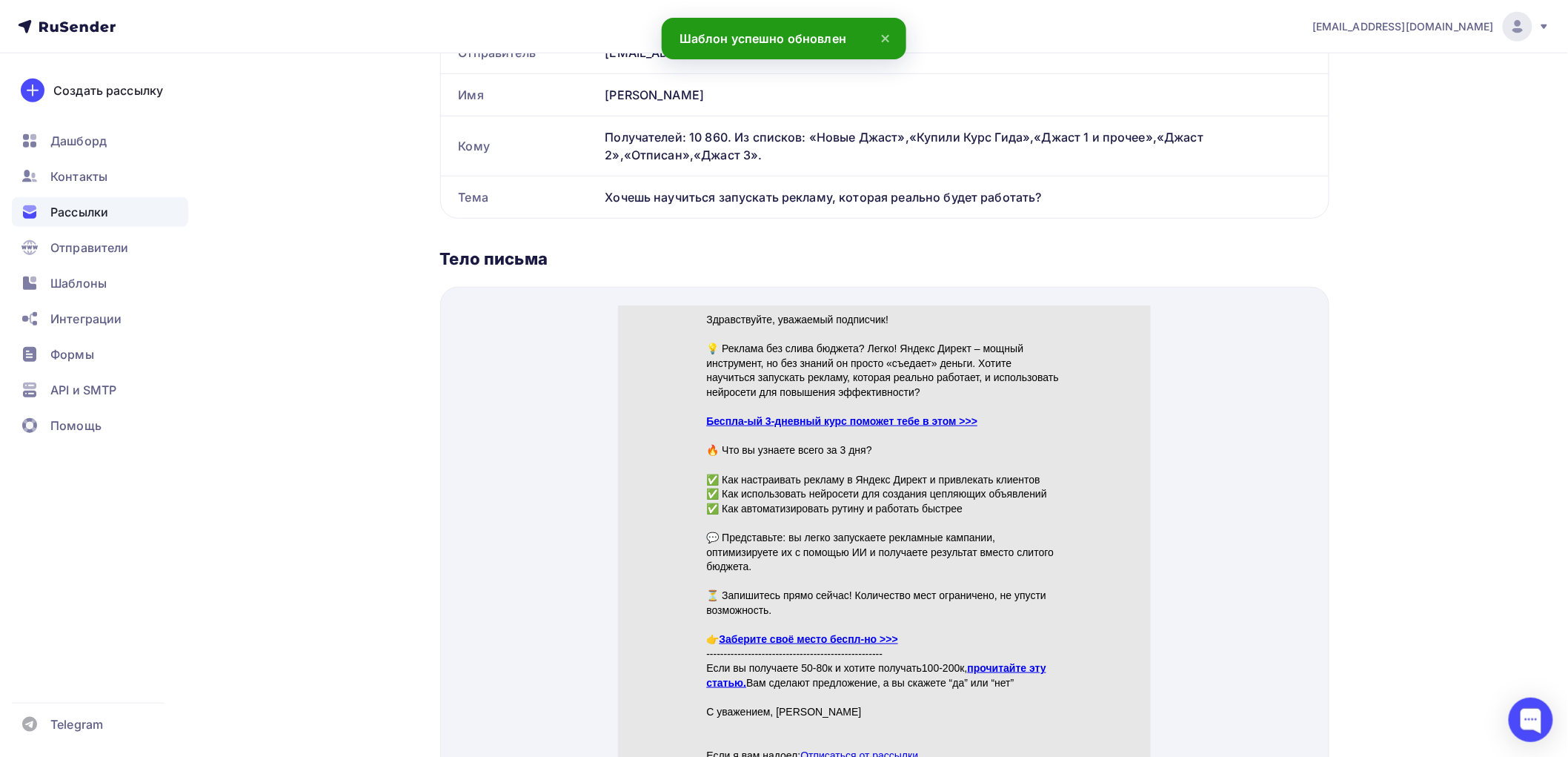
scroll to position [494, 0]
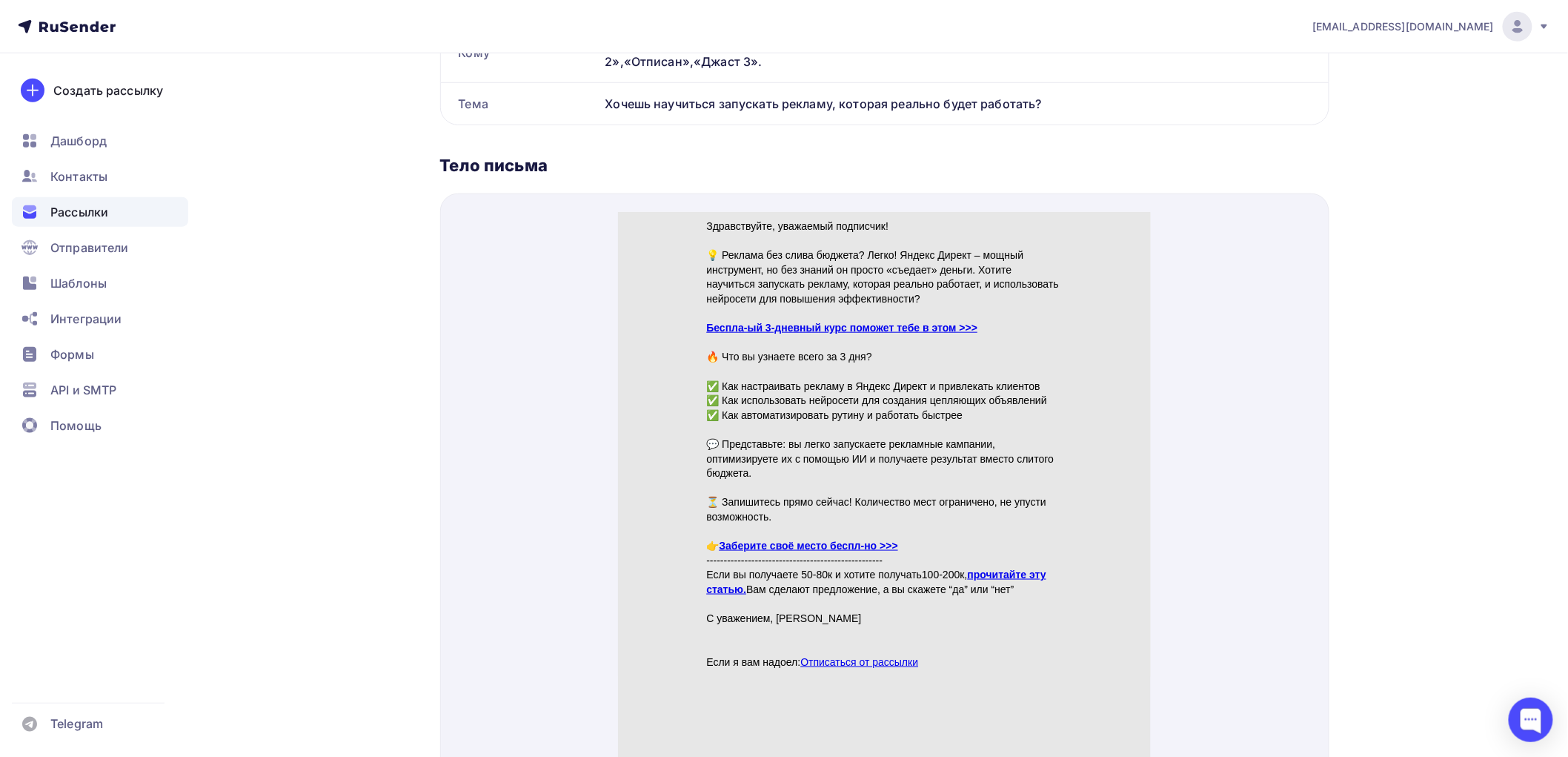
click at [938, 306] on link "Беспла-ый 3-дневный курс поможет тебе в этом >>>" at bounding box center [842, 310] width 271 height 12
click at [993, 555] on link "прочитайте эту статью." at bounding box center [876, 564] width 339 height 26
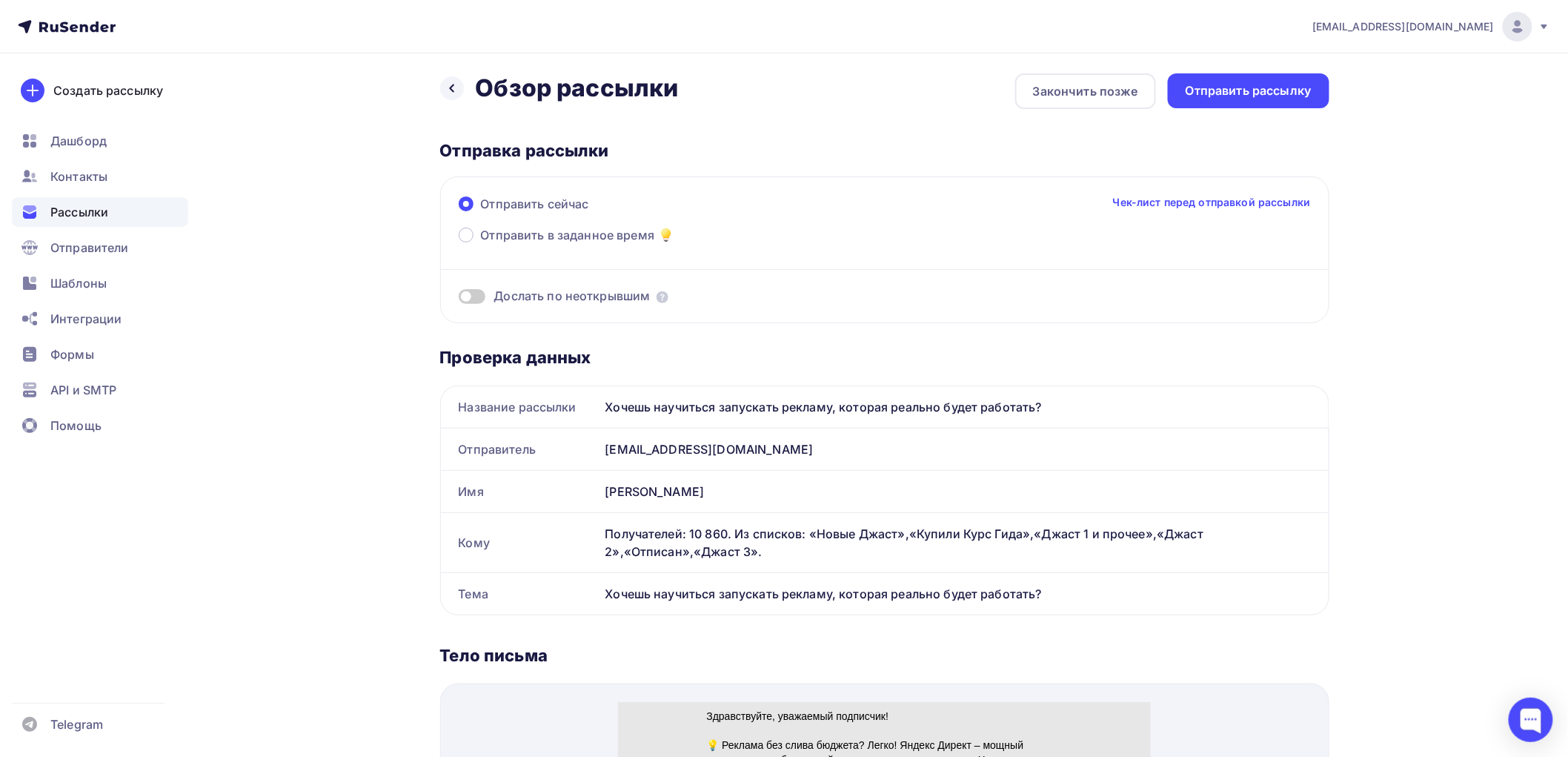
scroll to position [0, 0]
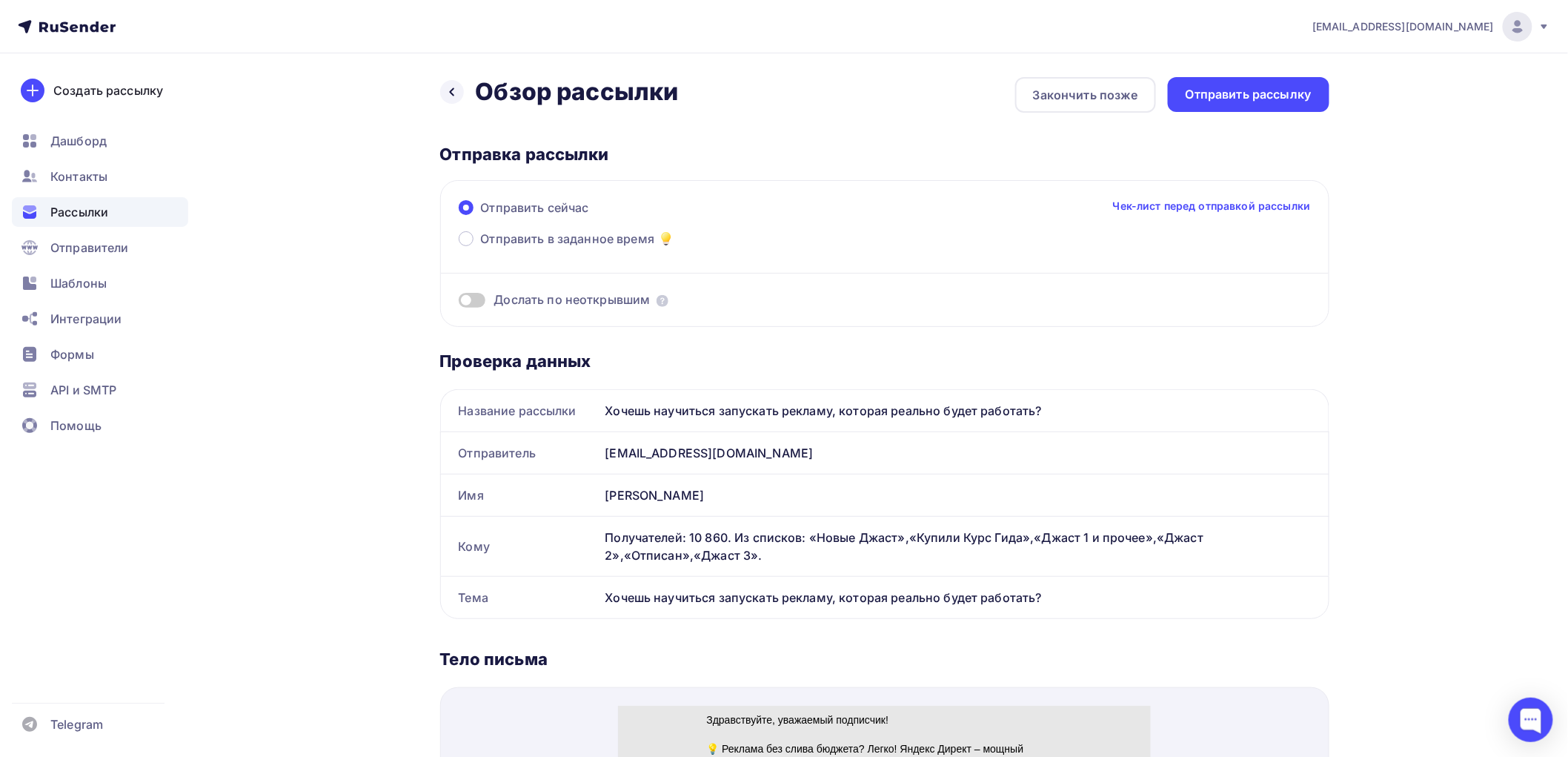
click at [479, 295] on span at bounding box center [472, 300] width 26 height 15
click at [459, 303] on input "checkbox" at bounding box center [459, 303] width 0 height 0
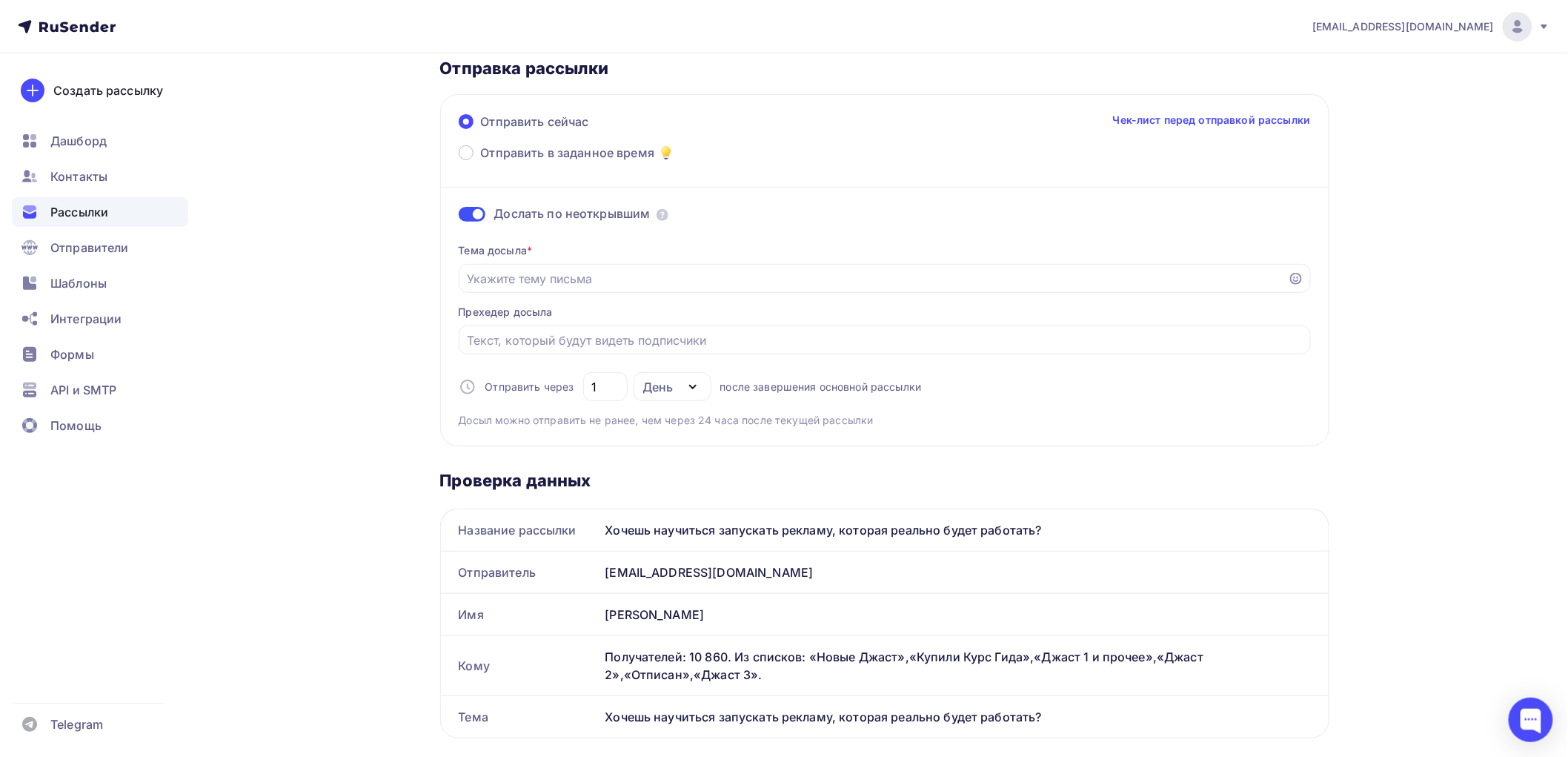
scroll to position [82, 0]
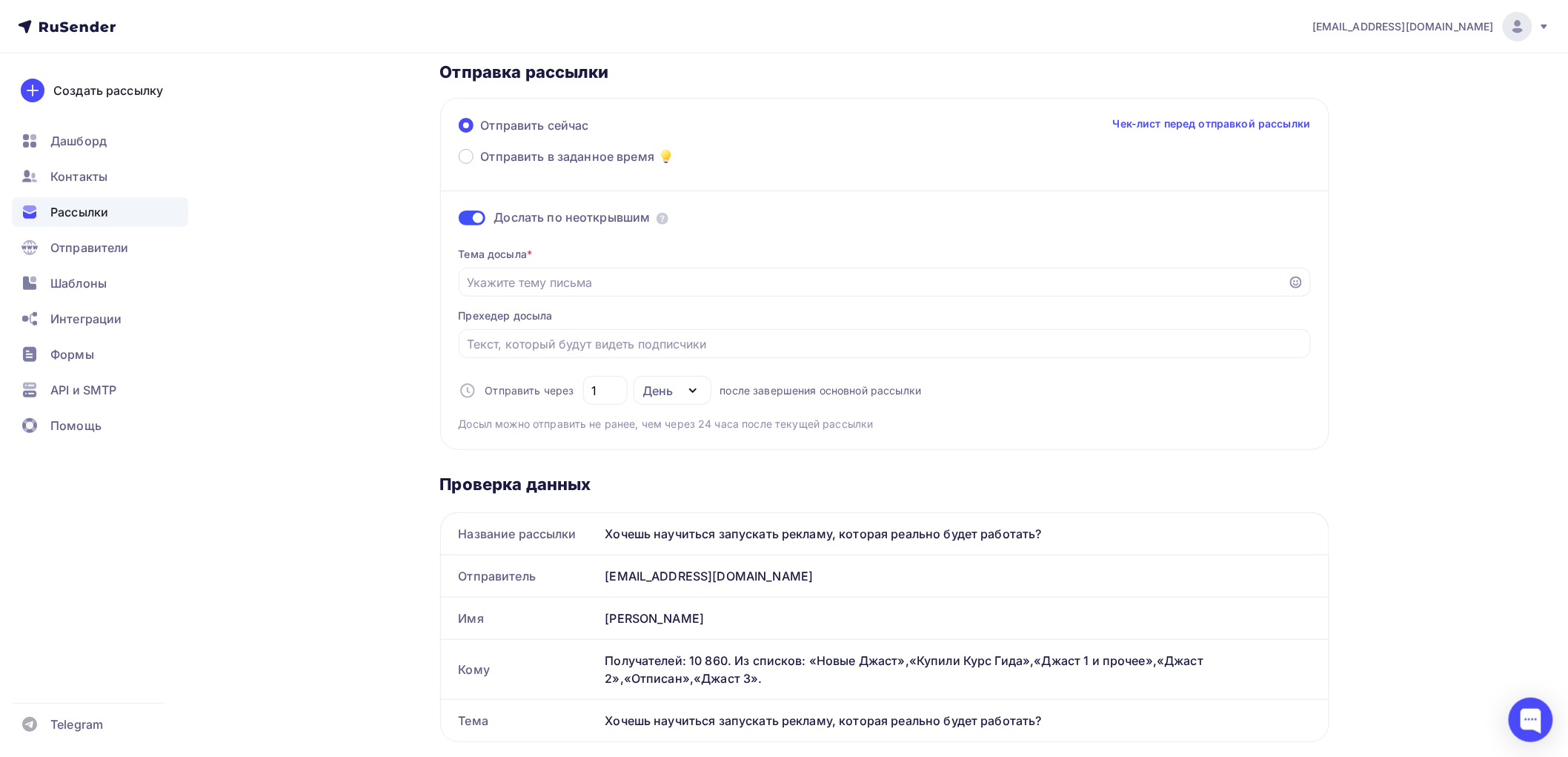
drag, startPoint x: 1066, startPoint y: 534, endPoint x: 606, endPoint y: 531, distance: 460.0
click at [606, 531] on div "Хочешь научиться запускать рекламу, которая реально будет работать?" at bounding box center [964, 533] width 730 height 41
copy div "Хочешь научиться запускать рекламу, которая реально будет работать?"
paste input "Хочешь научиться запускать рекламу, которая реально будет работать?"
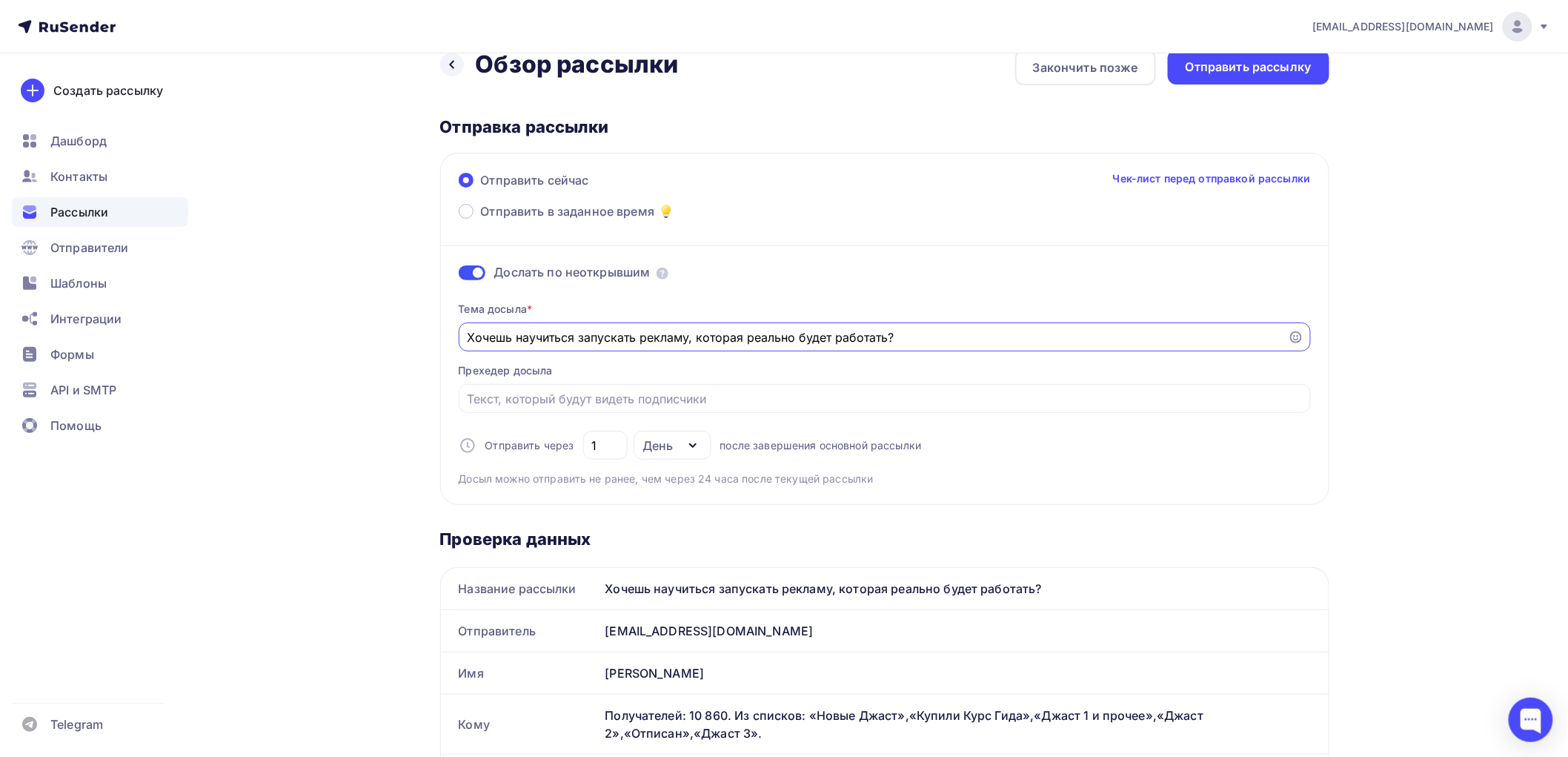
scroll to position [0, 0]
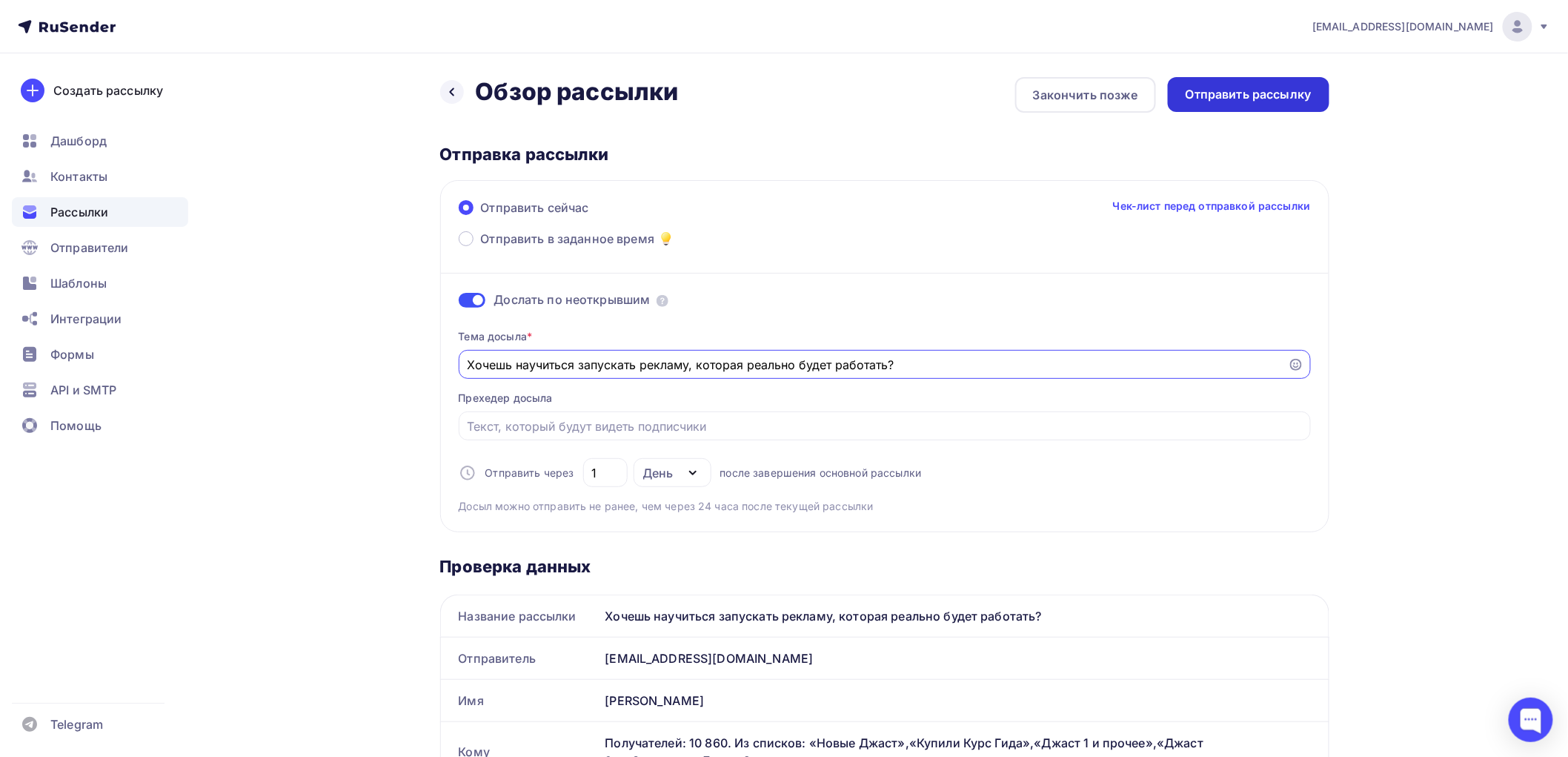
type input "Хочешь научиться запускать рекламу, которая реально будет работать?"
click at [1201, 89] on div "Отправить рассылку" at bounding box center [1248, 95] width 126 height 17
